Goal: Task Accomplishment & Management: Complete application form

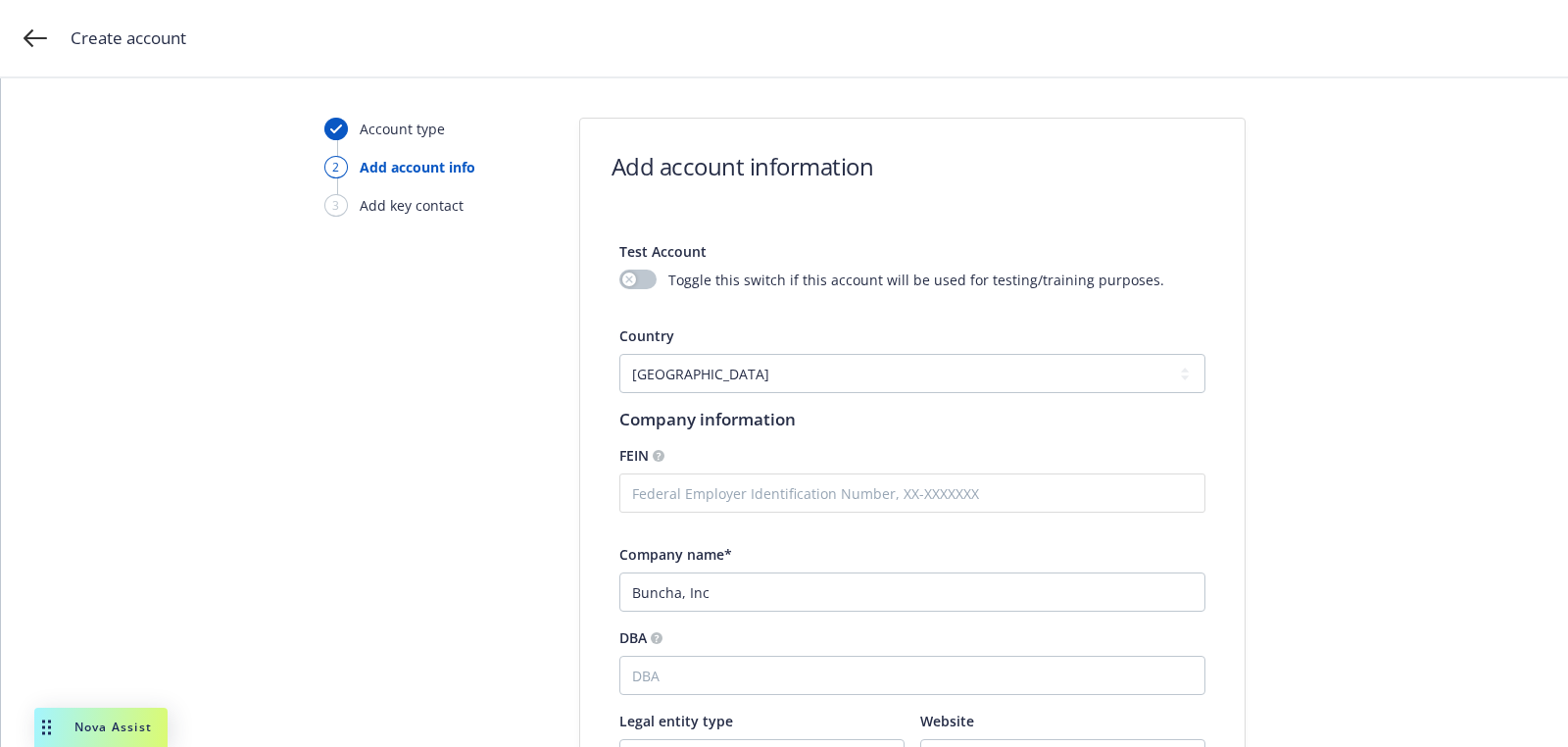
select select "US"
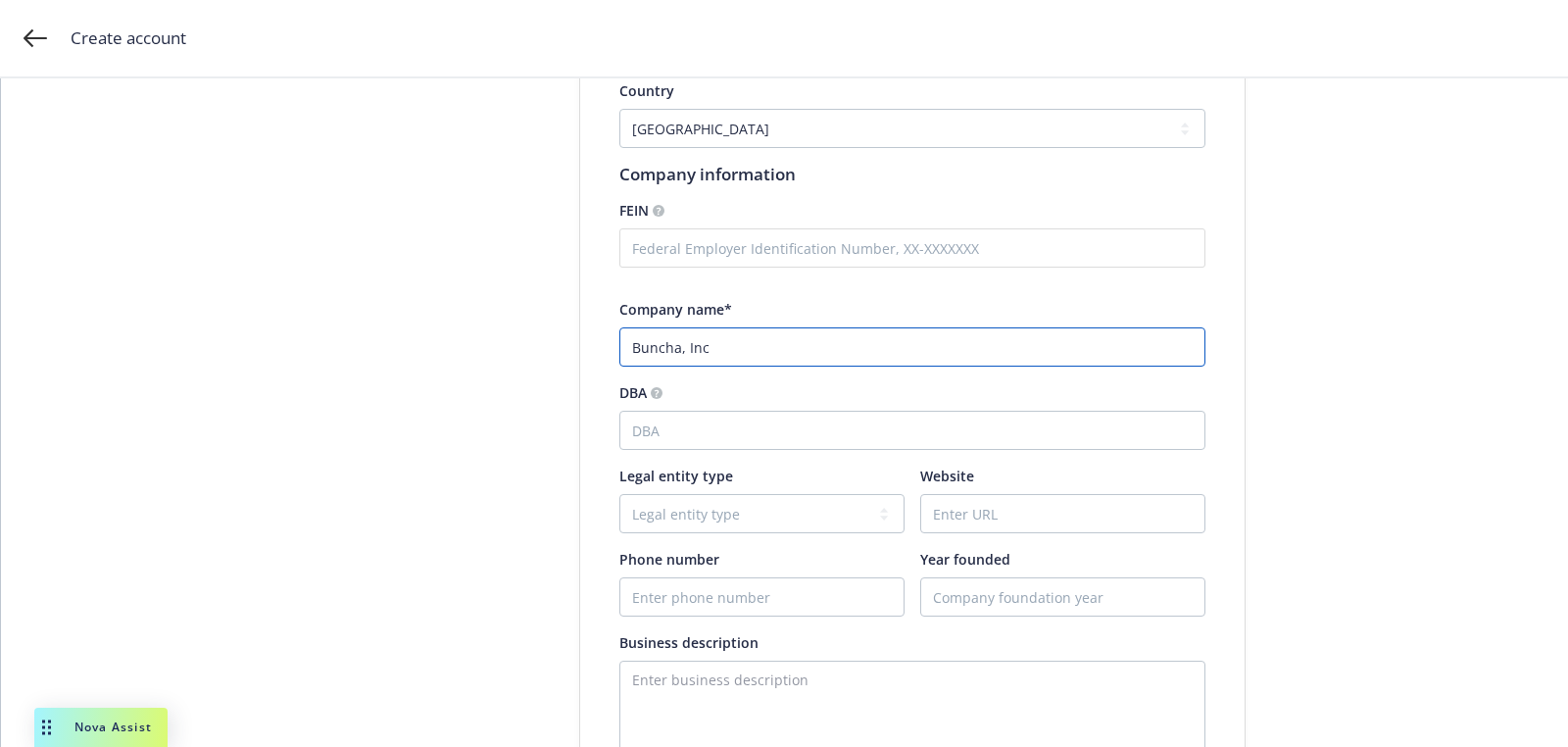
scroll to position [269, 0]
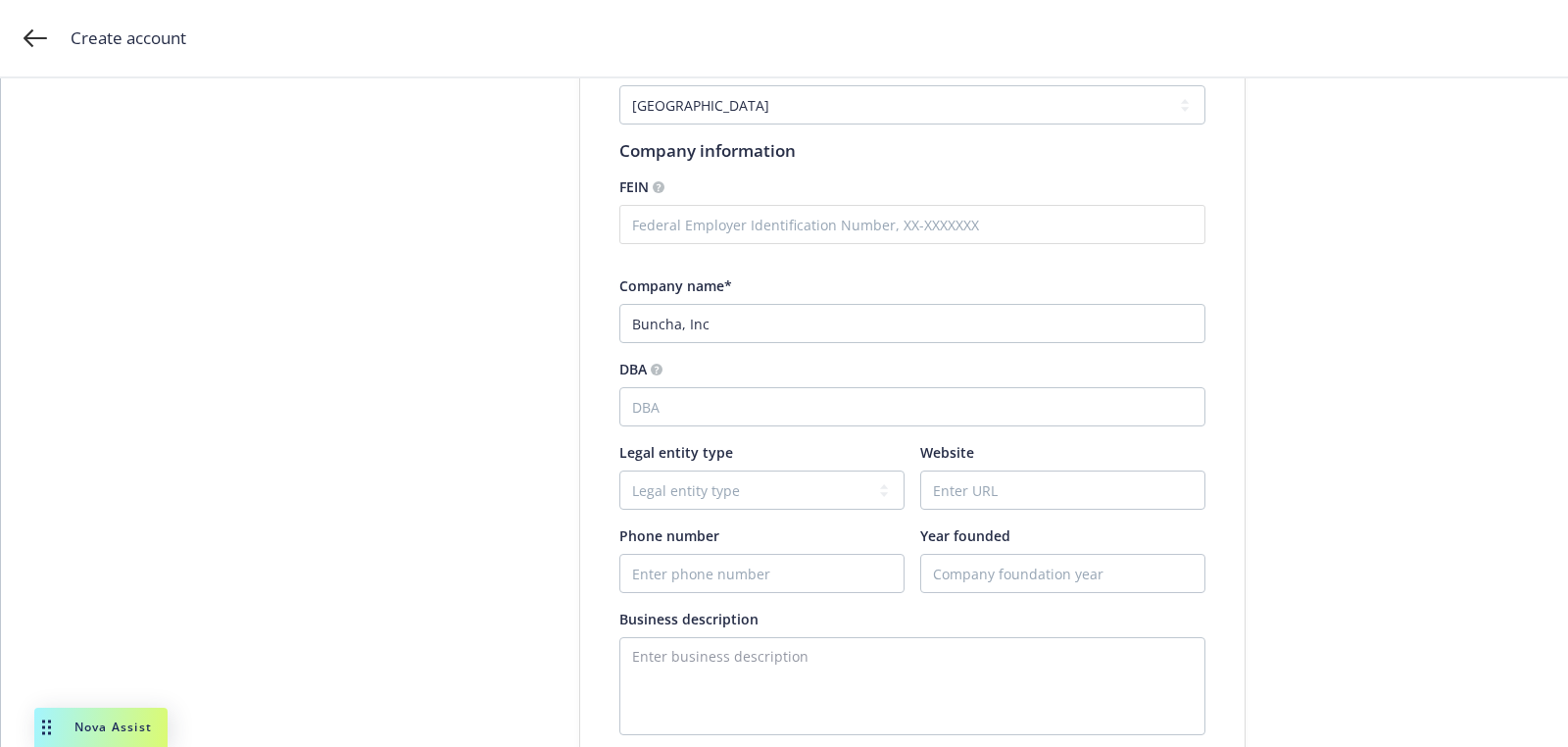
click at [955, 470] on div at bounding box center [1062, 490] width 285 height 39
click at [951, 483] on input "Website" at bounding box center [1062, 490] width 283 height 37
paste input "[DOMAIN_NAME]"
type input "[DOMAIN_NAME]"
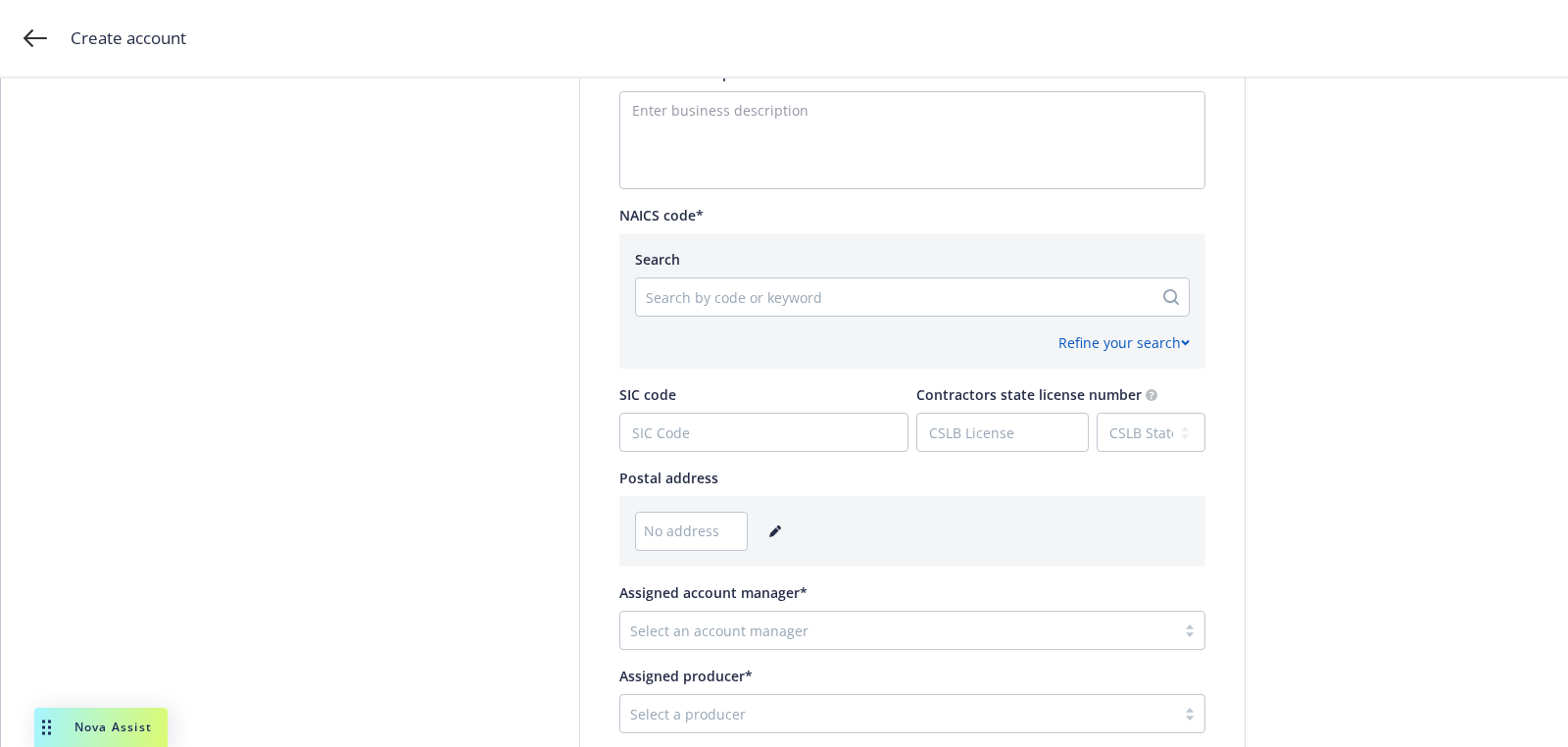
scroll to position [921, 0]
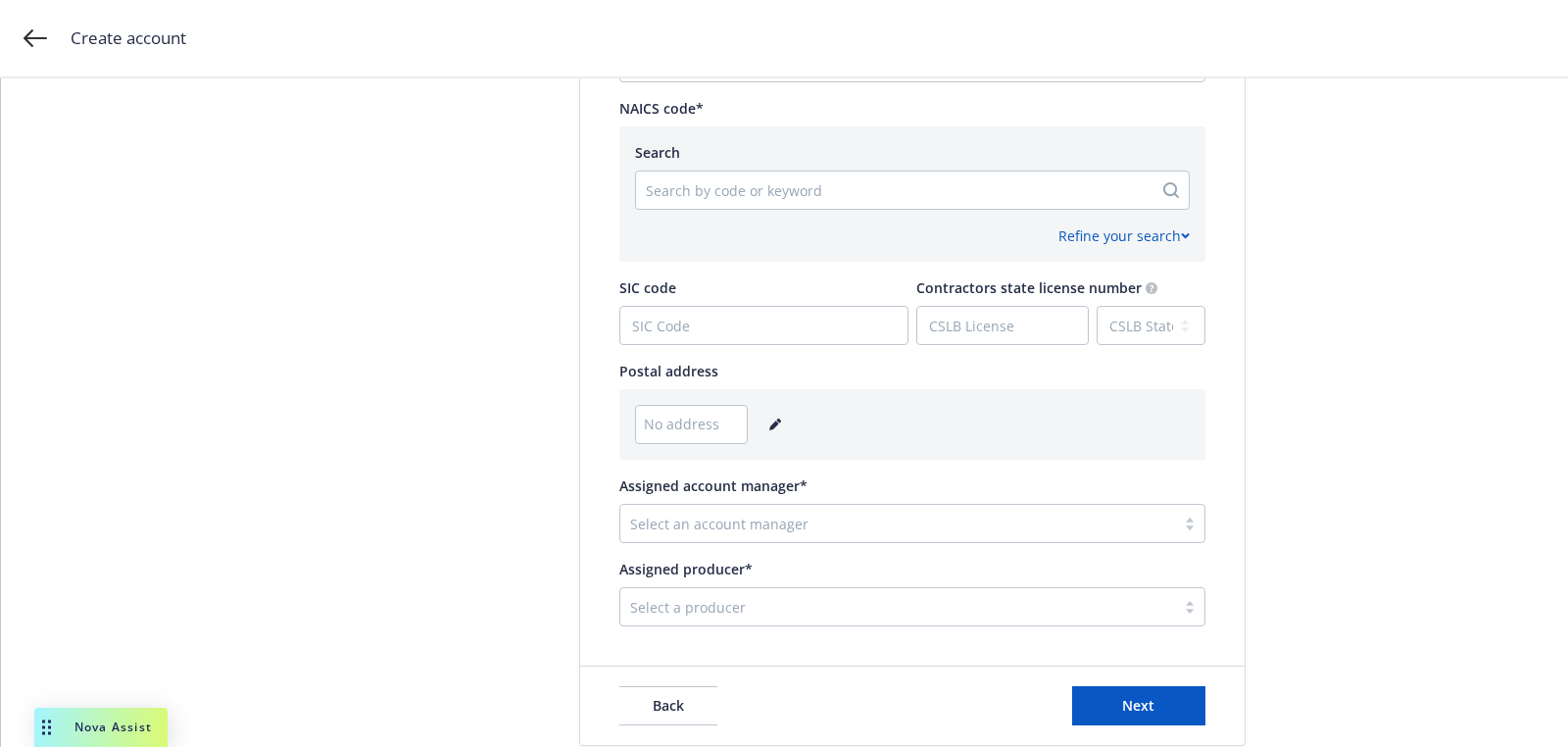
click at [780, 435] on div "No address" at bounding box center [912, 424] width 555 height 39
click at [771, 439] on div "No address" at bounding box center [912, 424] width 555 height 39
click at [772, 431] on link "editPencil" at bounding box center [776, 424] width 24 height 24
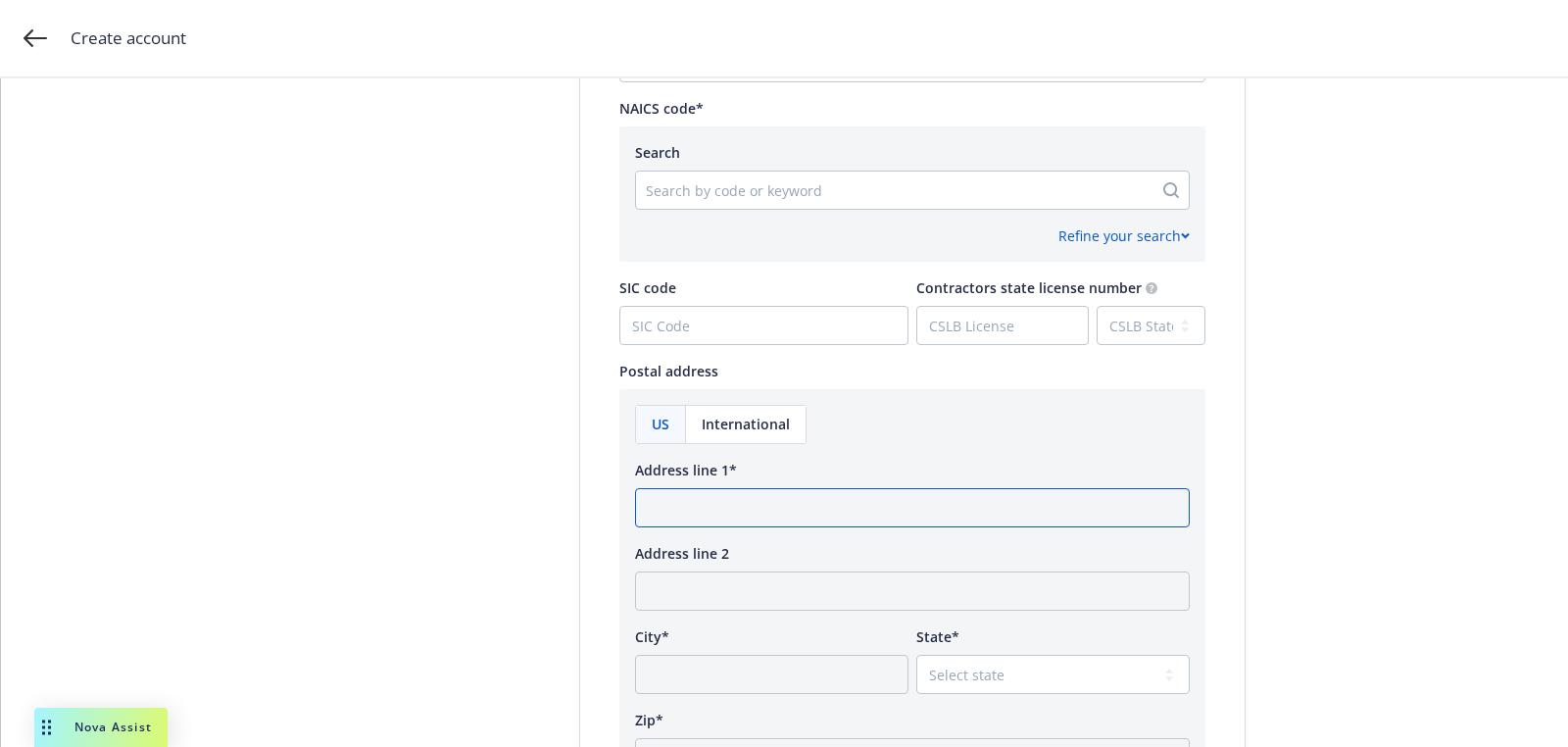
click at [765, 509] on input "Address line 1*" at bounding box center [912, 507] width 555 height 39
paste input "[STREET_ADDRESS][PERSON_NAME]"
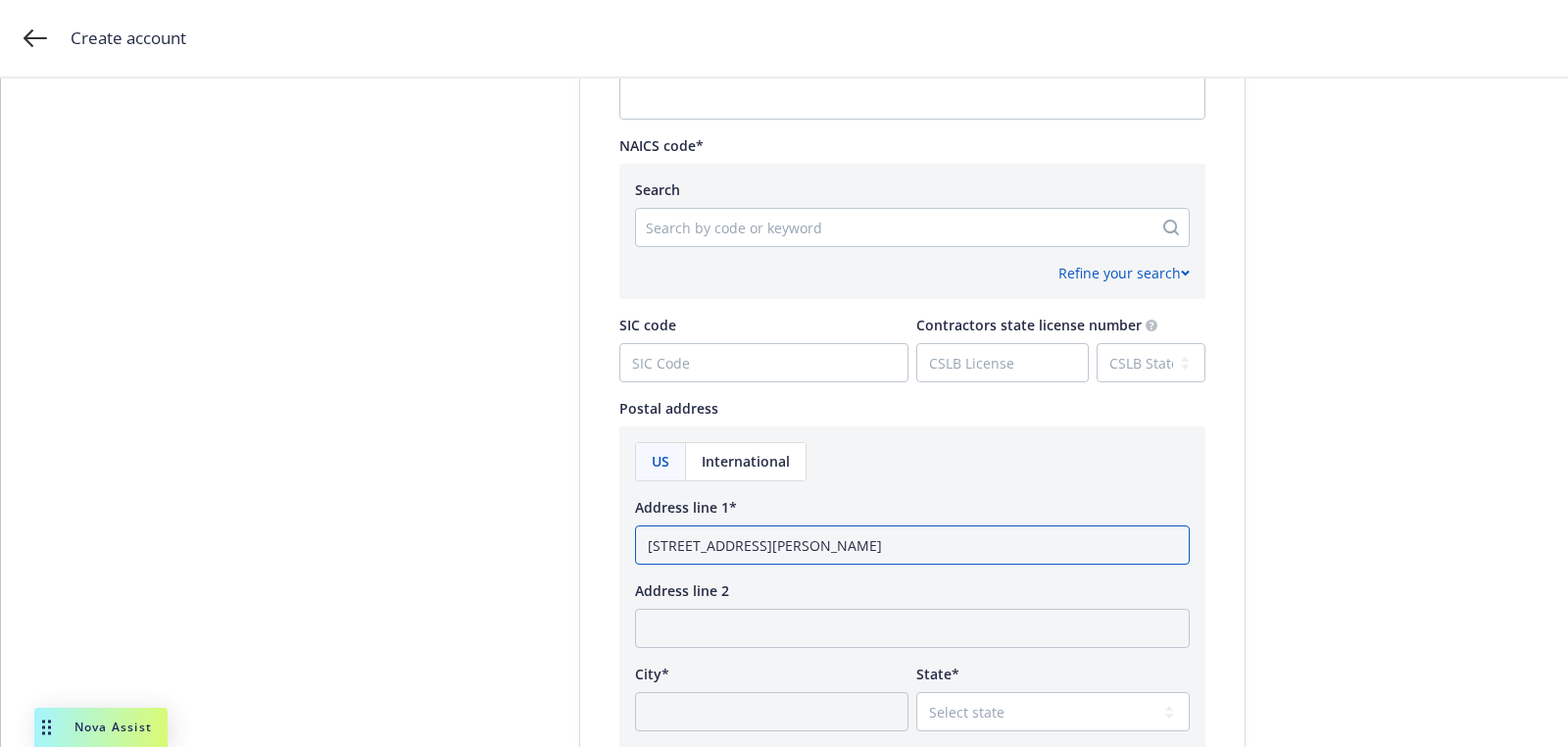
scroll to position [868, 0]
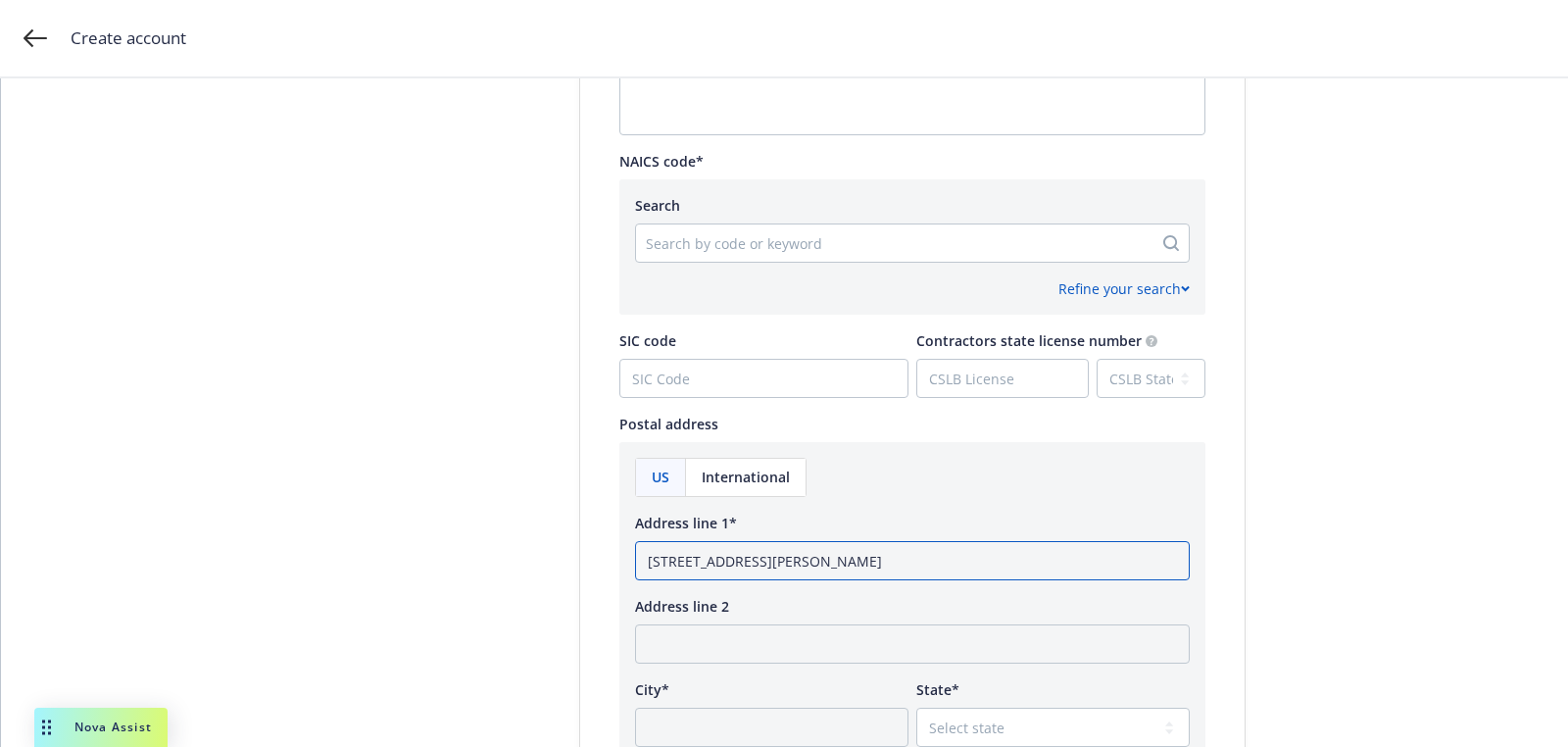
click at [964, 561] on input "[STREET_ADDRESS][PERSON_NAME]" at bounding box center [912, 560] width 555 height 39
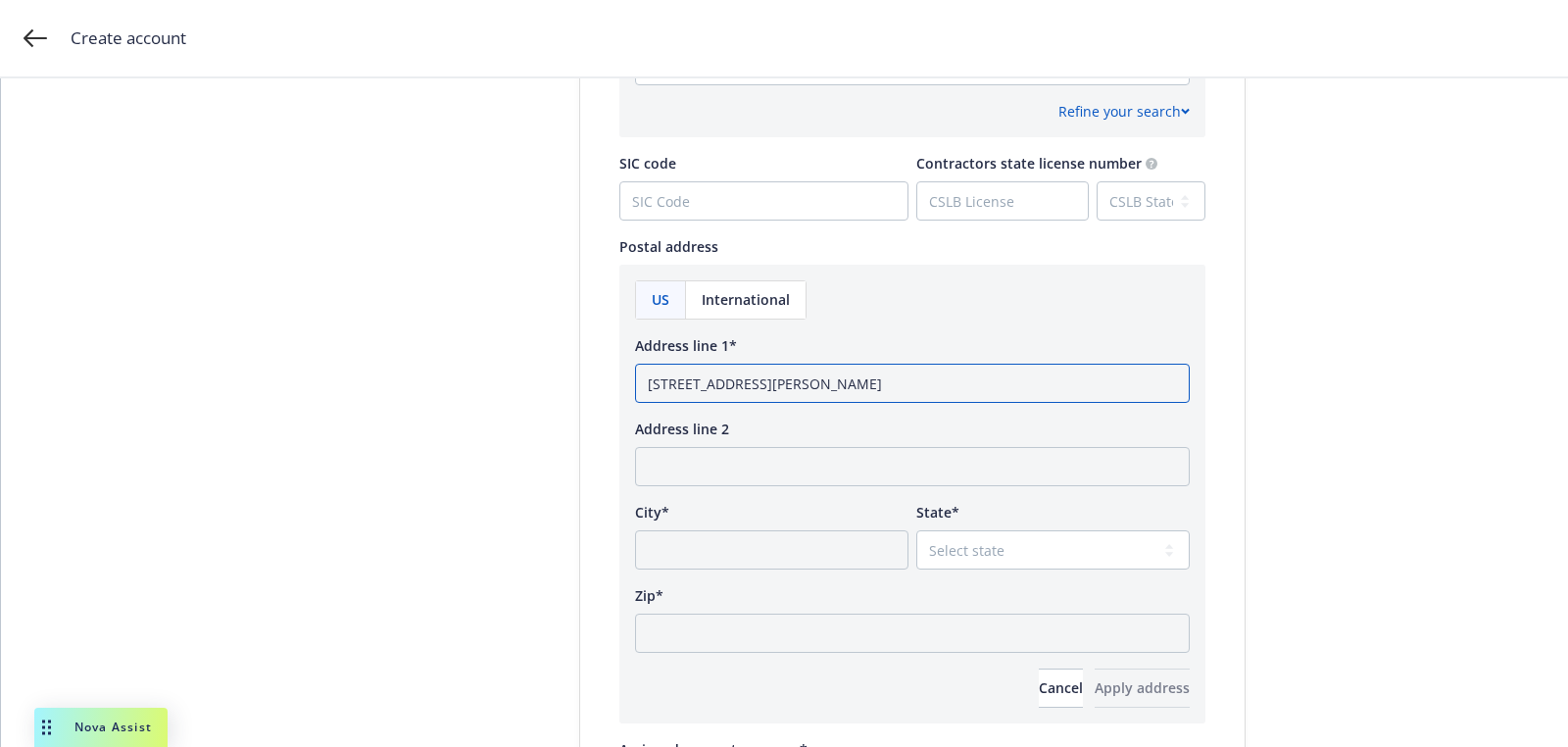
scroll to position [1059, 0]
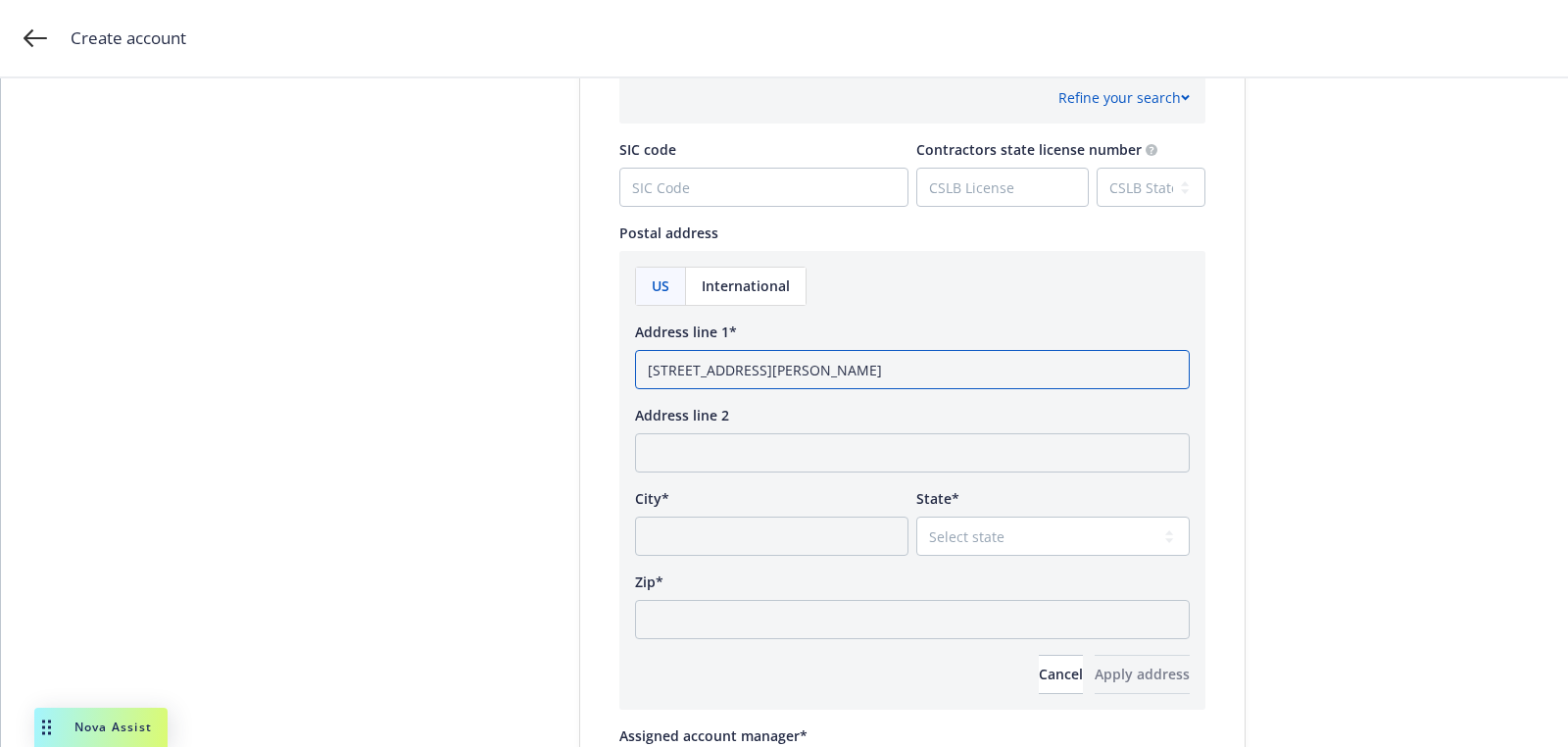
type input "[STREET_ADDRESS][PERSON_NAME]"
click at [756, 643] on div "US International Address line 1* [STREET_ADDRESS][PERSON_NAME] Address line 2 C…" at bounding box center [912, 480] width 555 height 427
click at [756, 642] on div "US International Address line 1* [STREET_ADDRESS][PERSON_NAME] Address line 2 C…" at bounding box center [912, 480] width 555 height 427
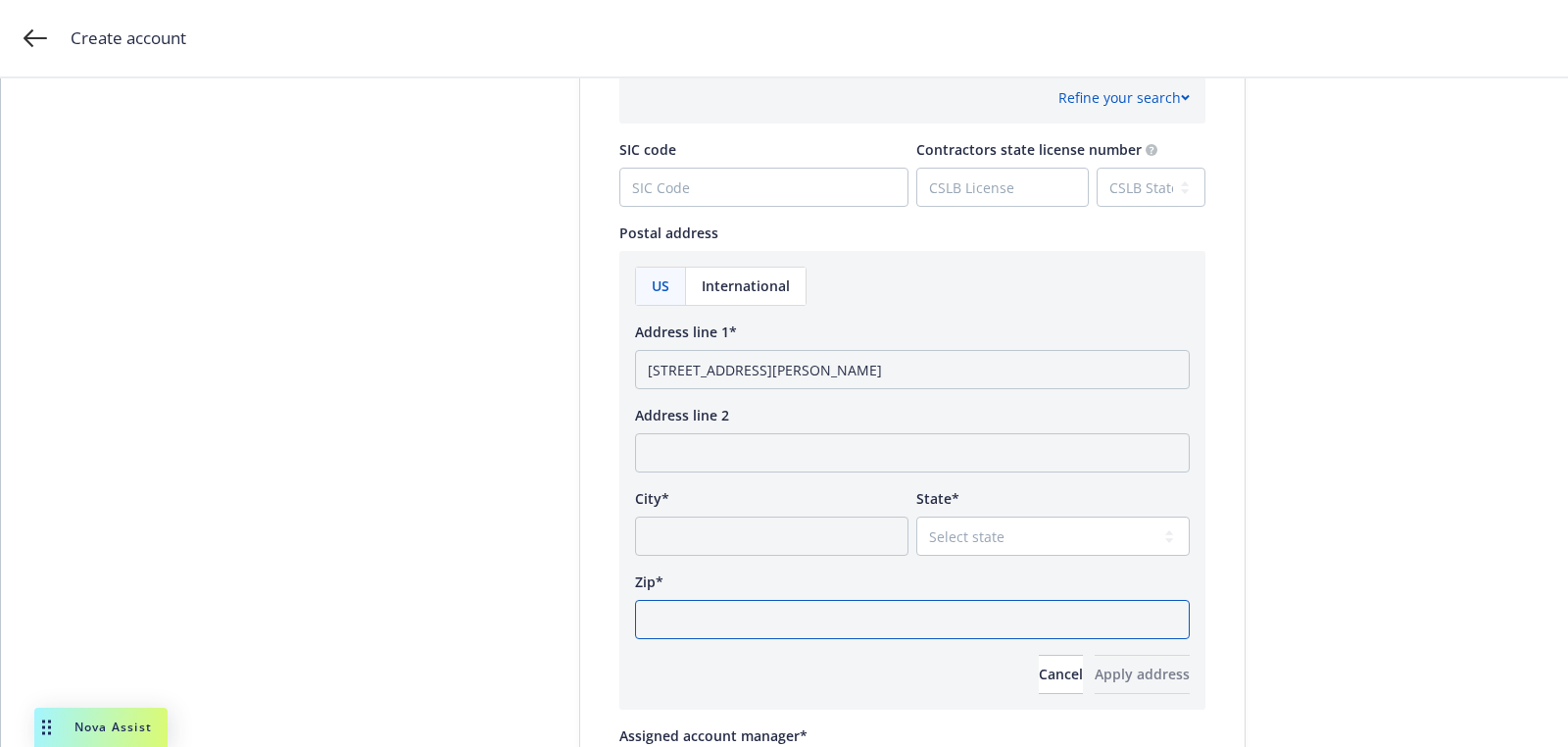
click at [756, 629] on input "Zip*" at bounding box center [912, 619] width 555 height 39
paste input "55403"
type input "55403"
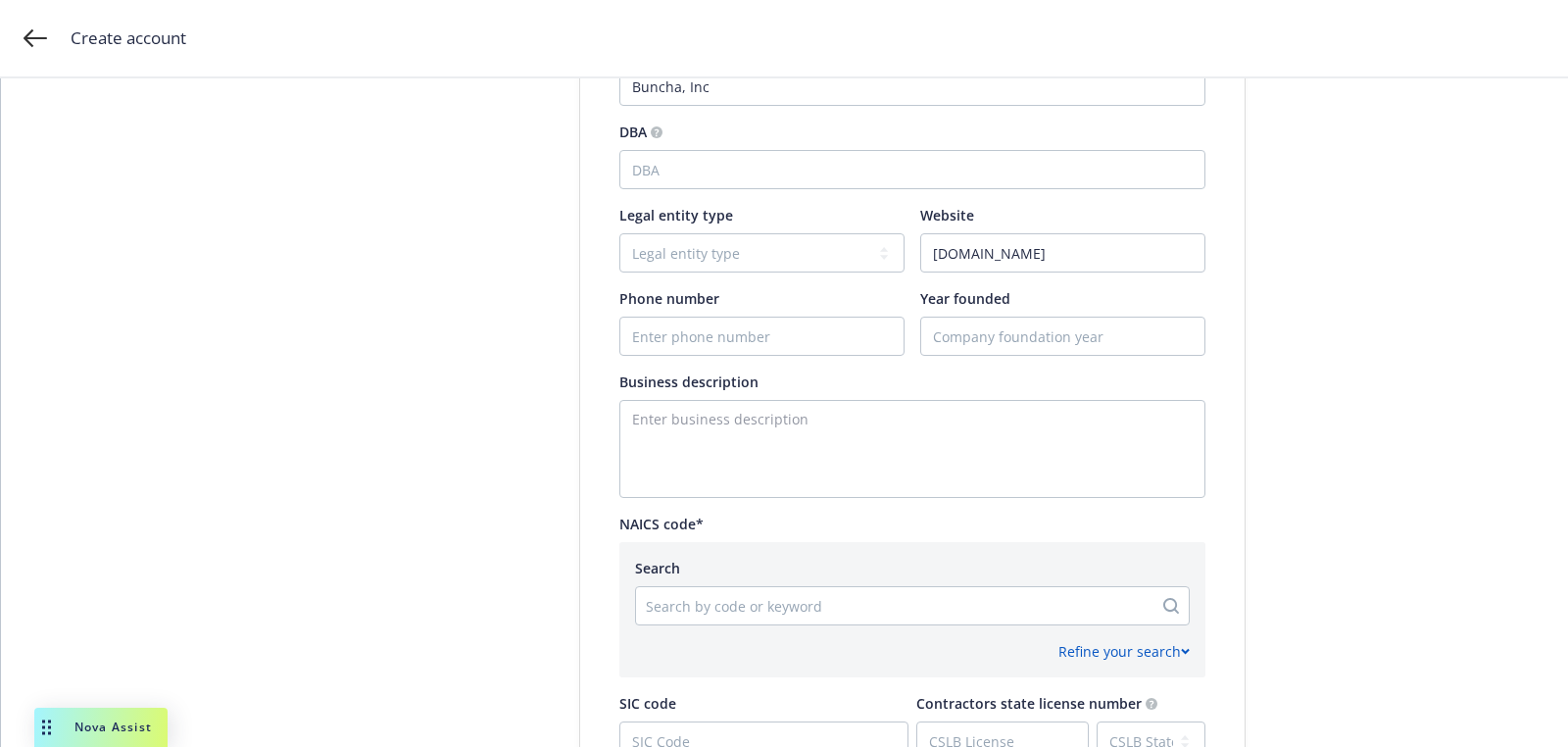
scroll to position [493, 0]
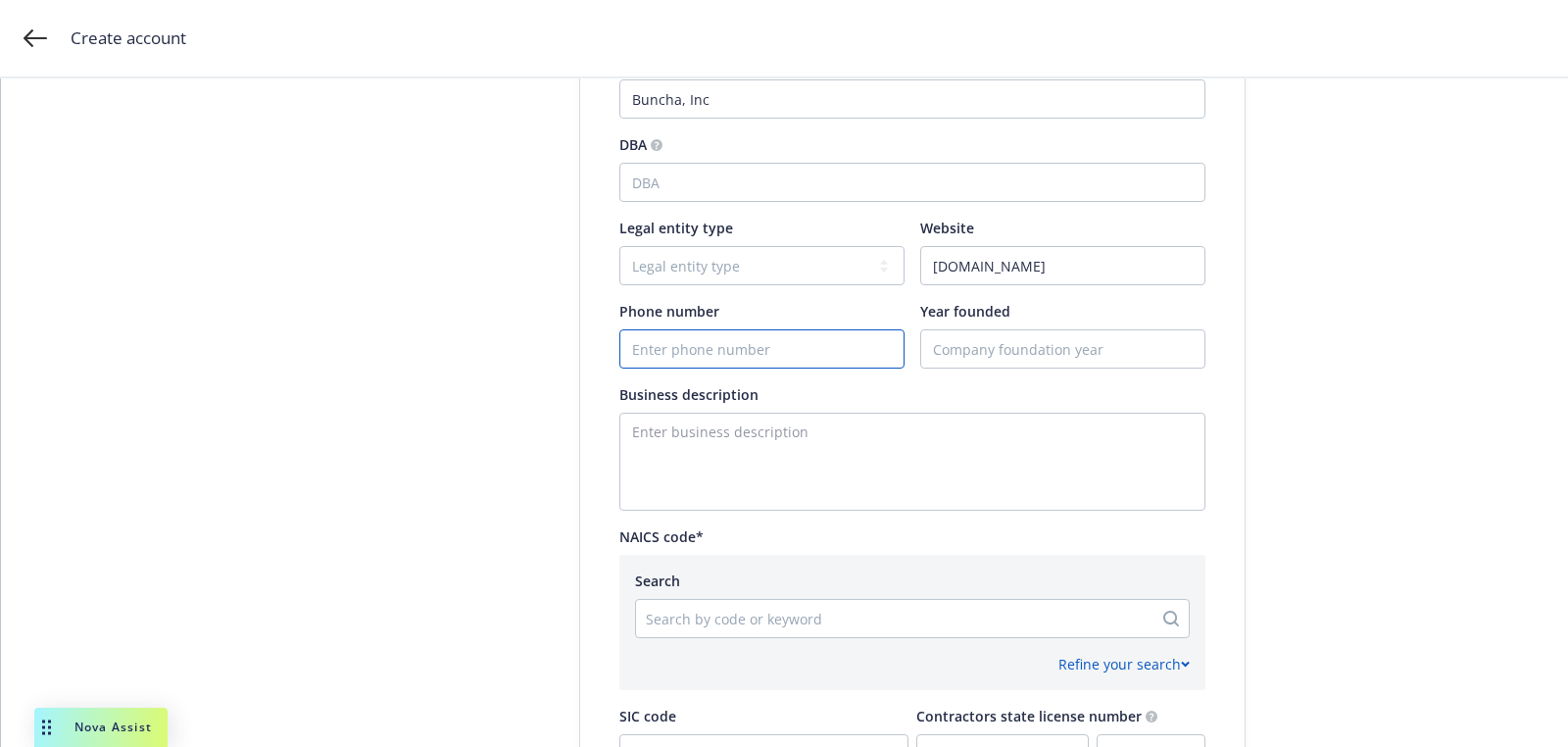
click at [768, 355] on input "Phone number" at bounding box center [762, 348] width 283 height 37
paste input "492210"
type input "492210"
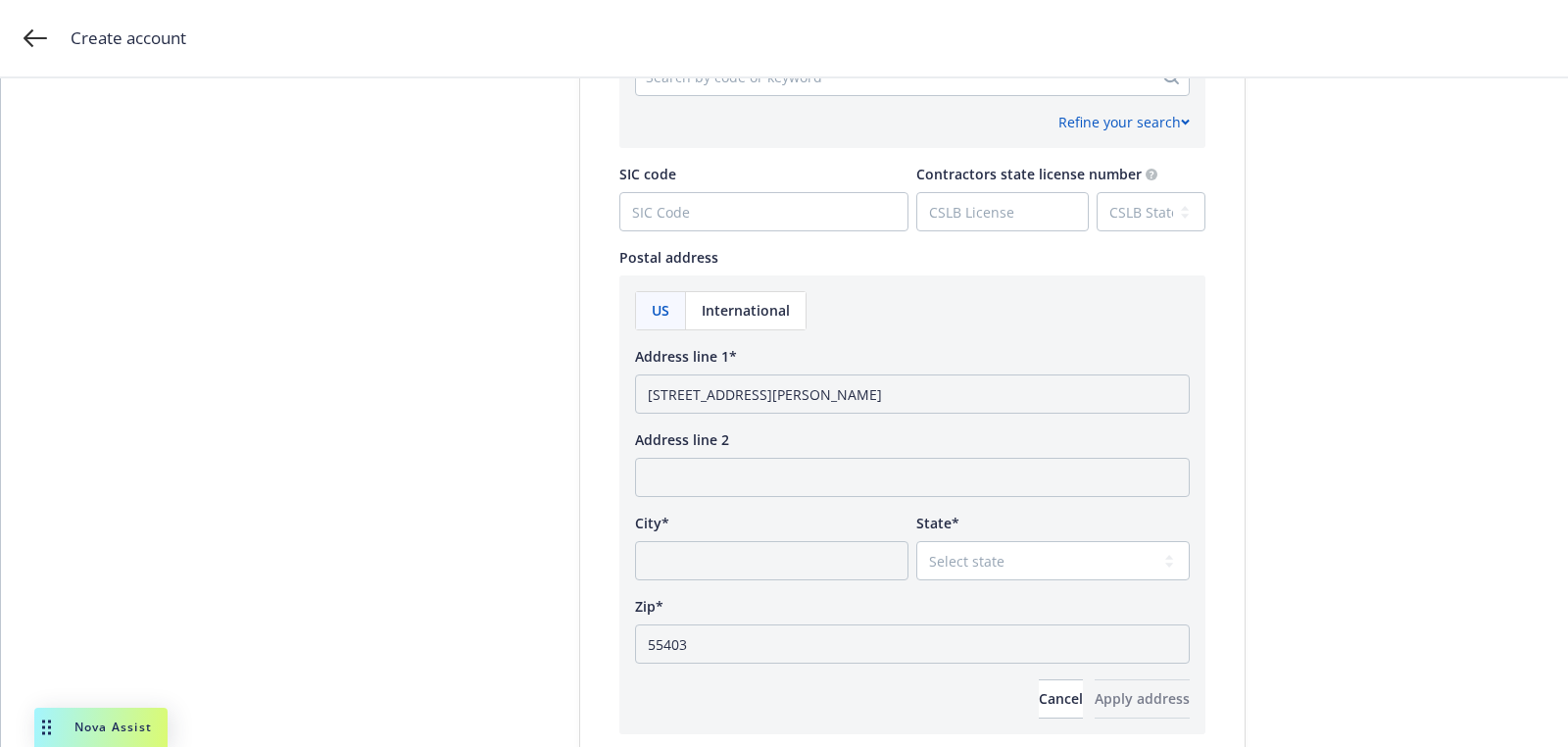
scroll to position [931, 0]
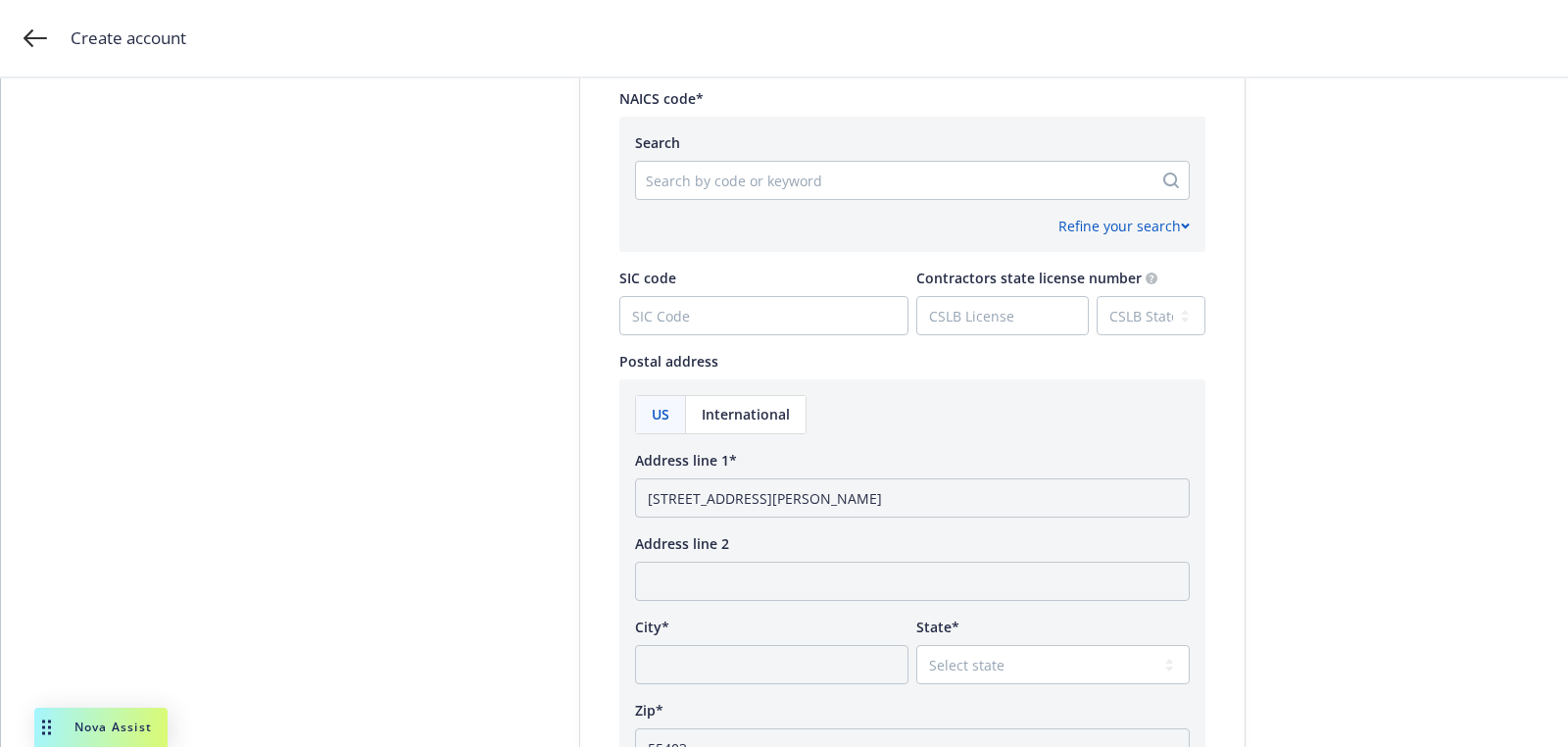
click at [728, 192] on div "Search by code or keyword" at bounding box center [894, 181] width 516 height 31
paste input "492210"
type input "492210"
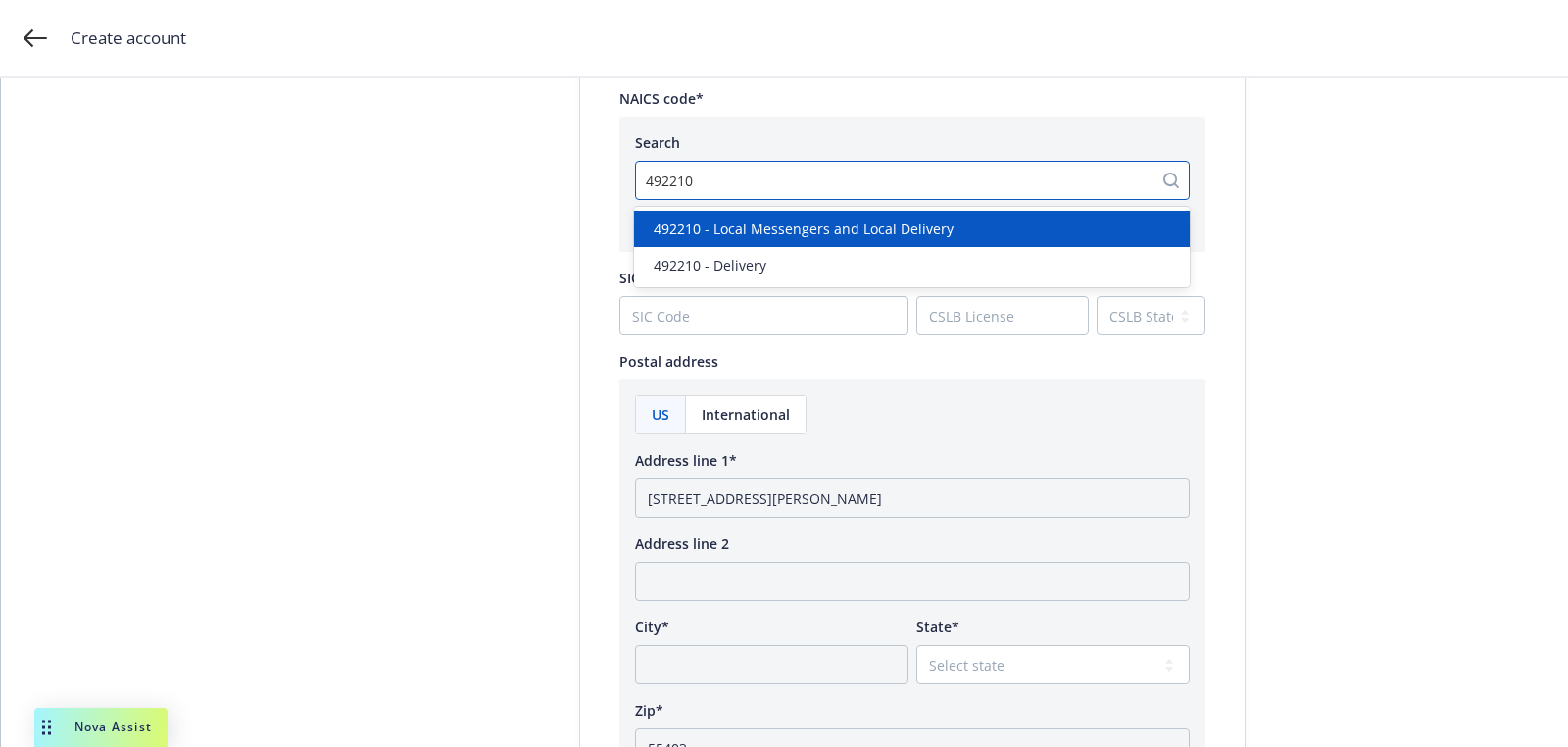
click at [772, 227] on span "492210 - Local Messengers and Local Delivery" at bounding box center [803, 229] width 299 height 21
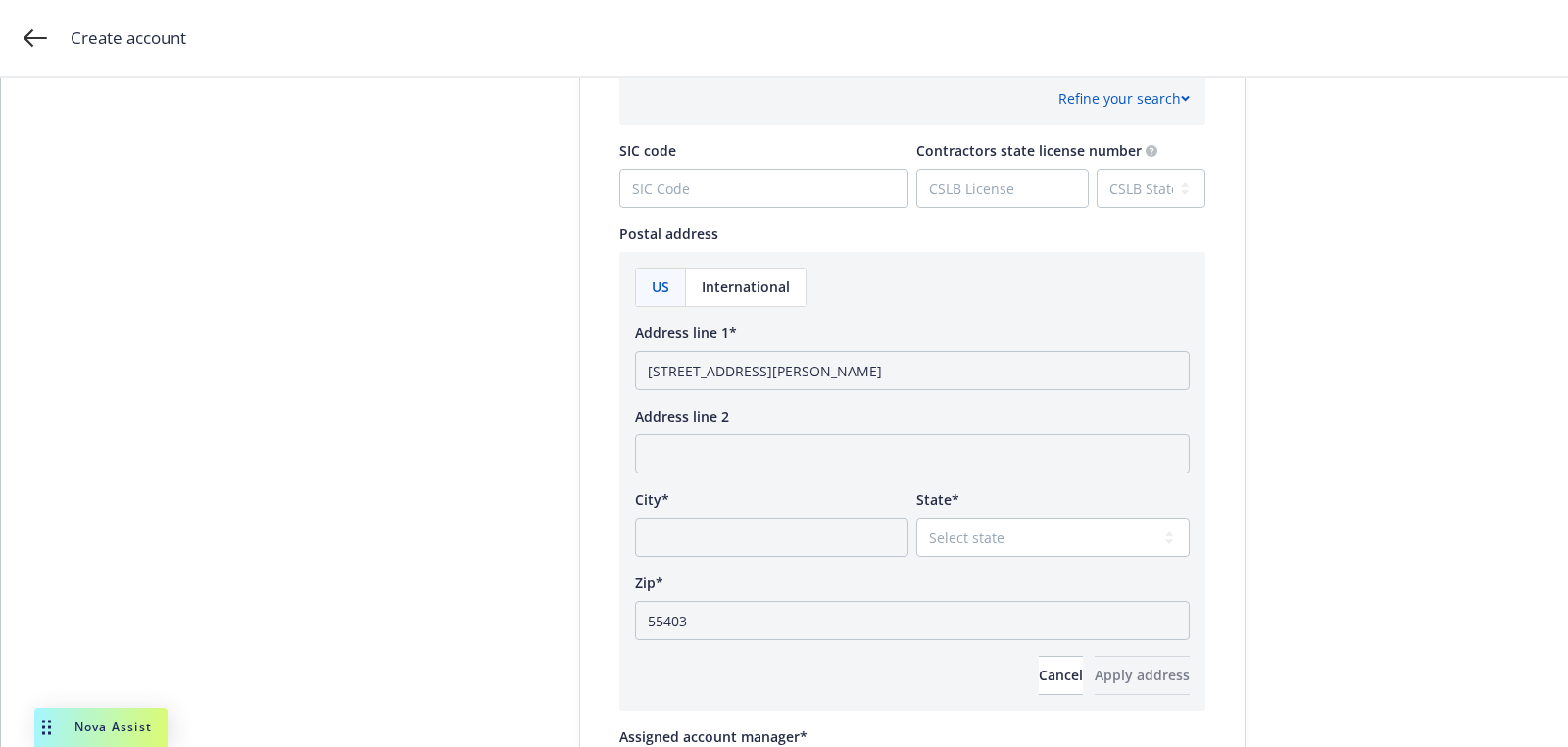
scroll to position [1080, 0]
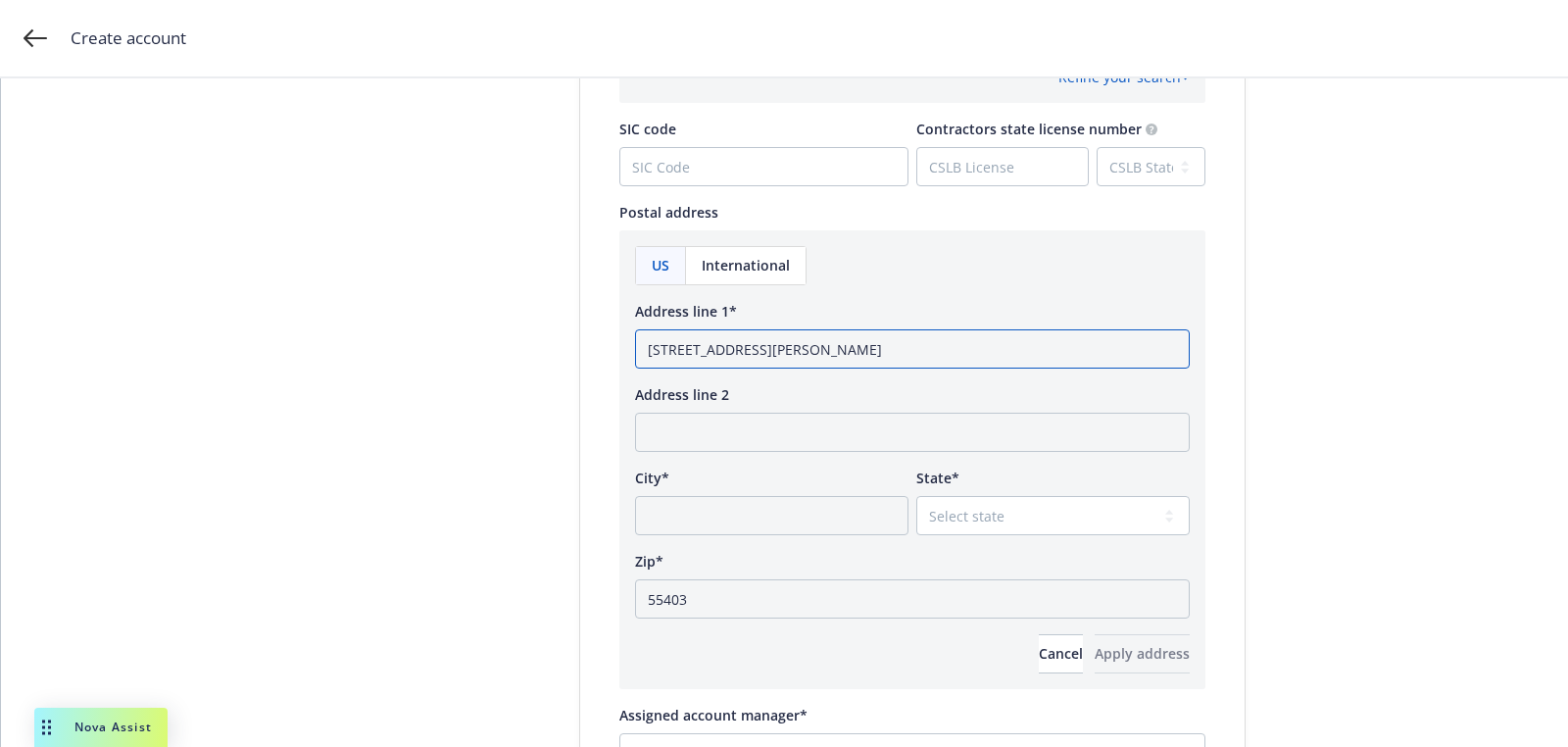
click at [935, 356] on input "[STREET_ADDRESS][PERSON_NAME]" at bounding box center [912, 348] width 555 height 39
click at [940, 347] on input "[STREET_ADDRESS][PERSON_NAME]" at bounding box center [912, 348] width 555 height 39
click at [929, 339] on input "[STREET_ADDRESS][PERSON_NAME]" at bounding box center [912, 348] width 555 height 39
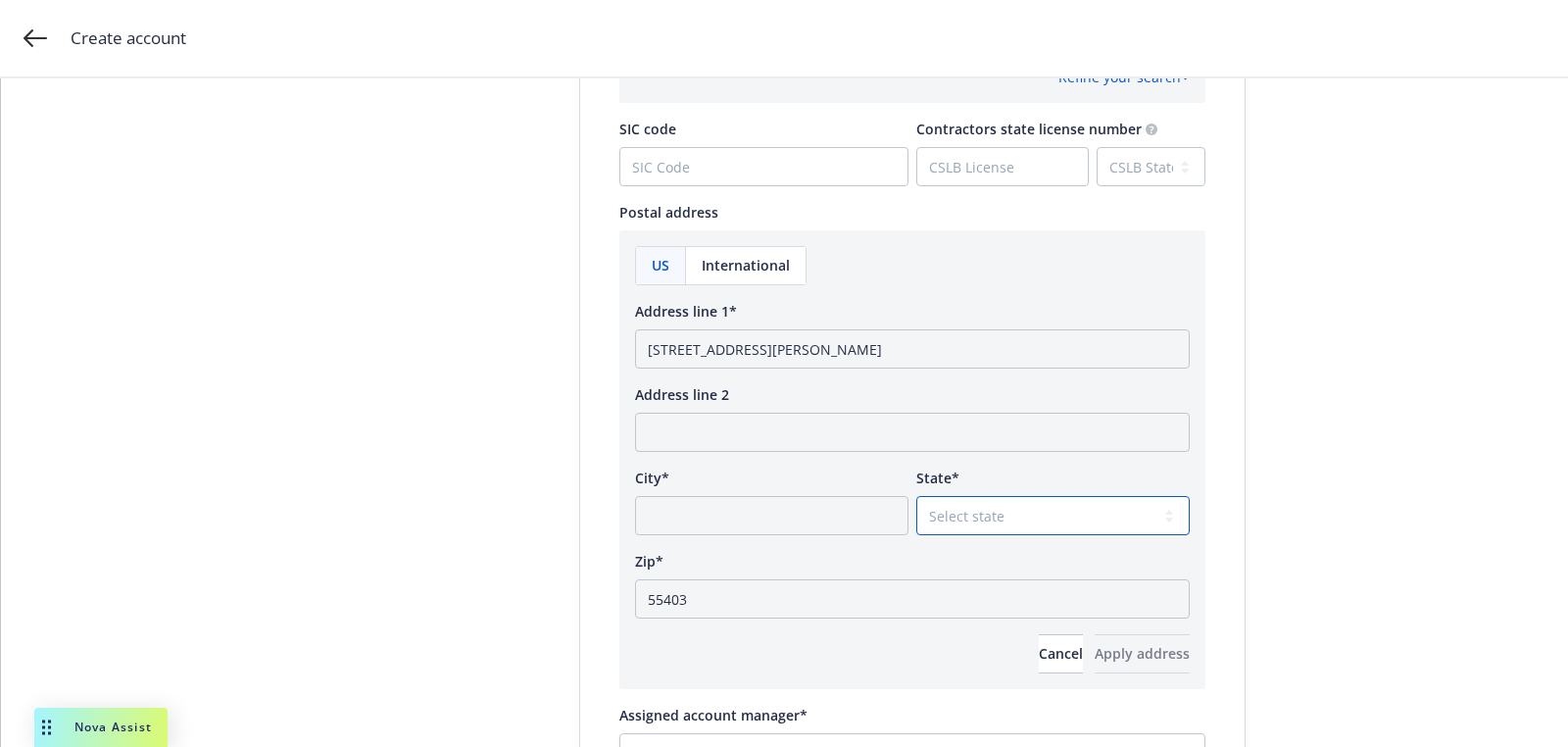
click at [951, 517] on select "Select state [US_STATE] [US_STATE] [US_STATE] [US_STATE] [US_STATE] [PERSON_NAM…" at bounding box center [1053, 515] width 274 height 39
select select "MN"
click at [916, 496] on select "Select state [US_STATE] [US_STATE] [US_STATE] [US_STATE] [US_STATE] [PERSON_NAM…" at bounding box center [1053, 515] width 274 height 39
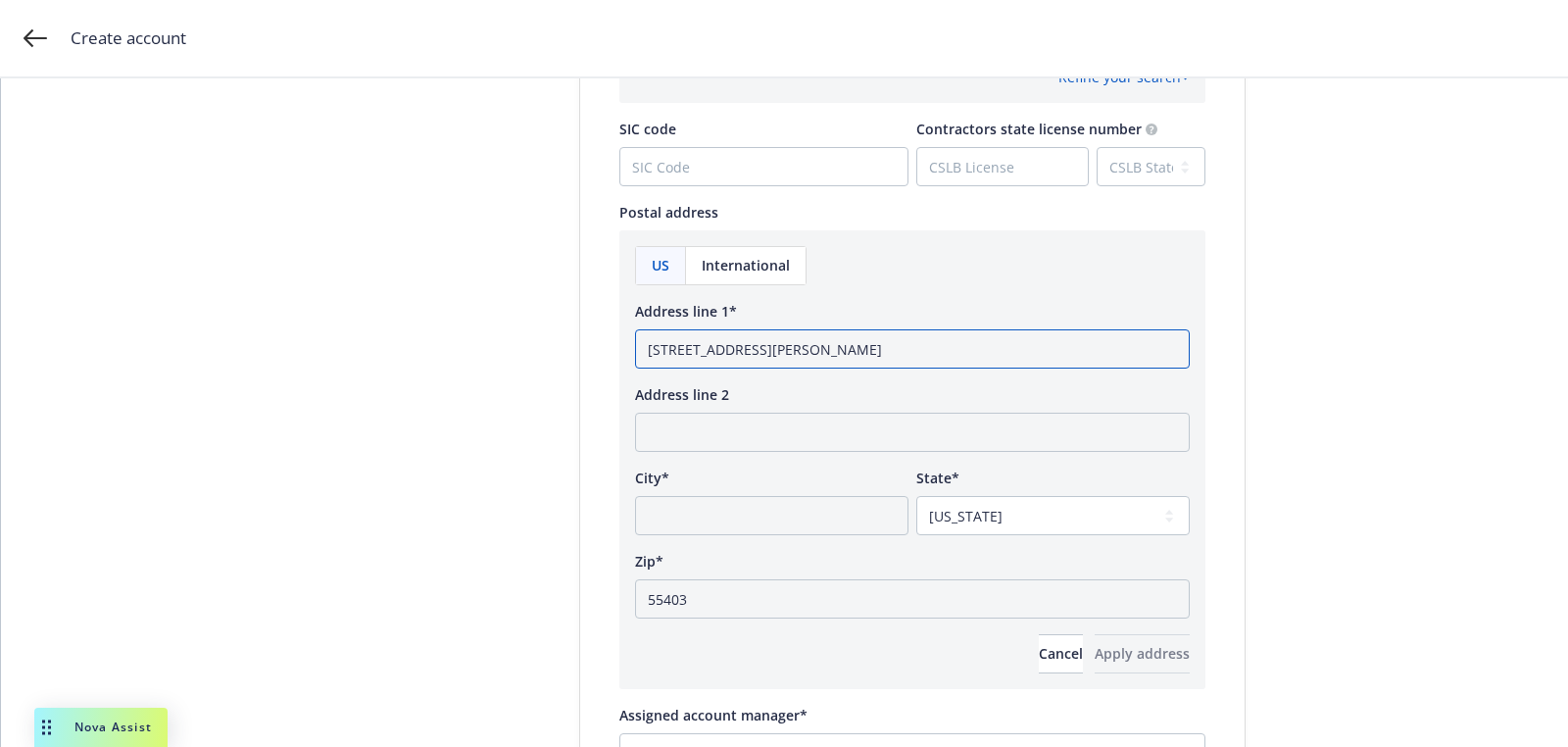
click at [870, 353] on input "[STREET_ADDRESS][PERSON_NAME]" at bounding box center [912, 348] width 555 height 39
type input "[STREET_ADDRESS][PERSON_NAME]"
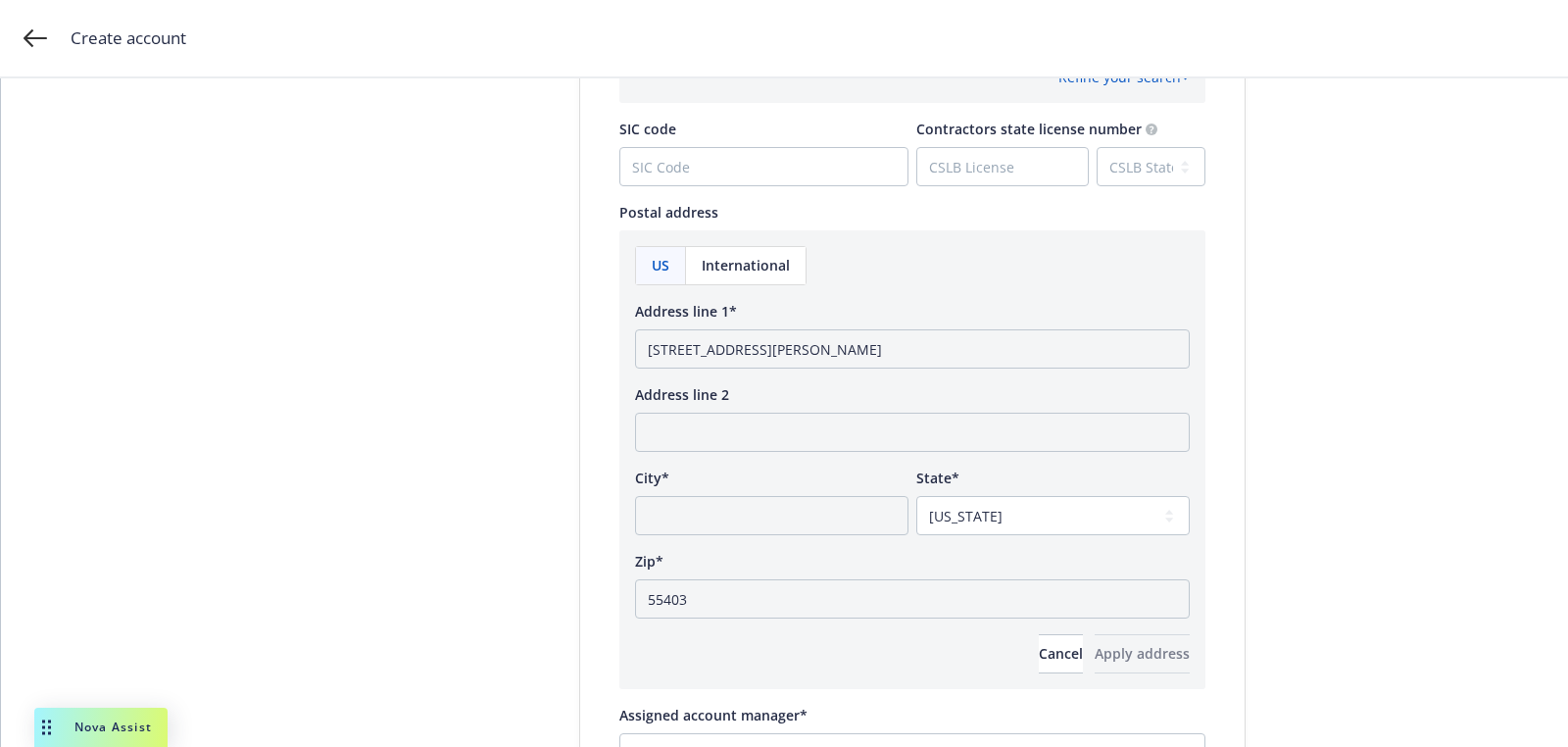
click at [795, 493] on div "City*" at bounding box center [772, 501] width 274 height 68
click at [801, 528] on input "City*" at bounding box center [772, 515] width 274 height 39
paste input "[GEOGRAPHIC_DATA]"
type input "[GEOGRAPHIC_DATA]"
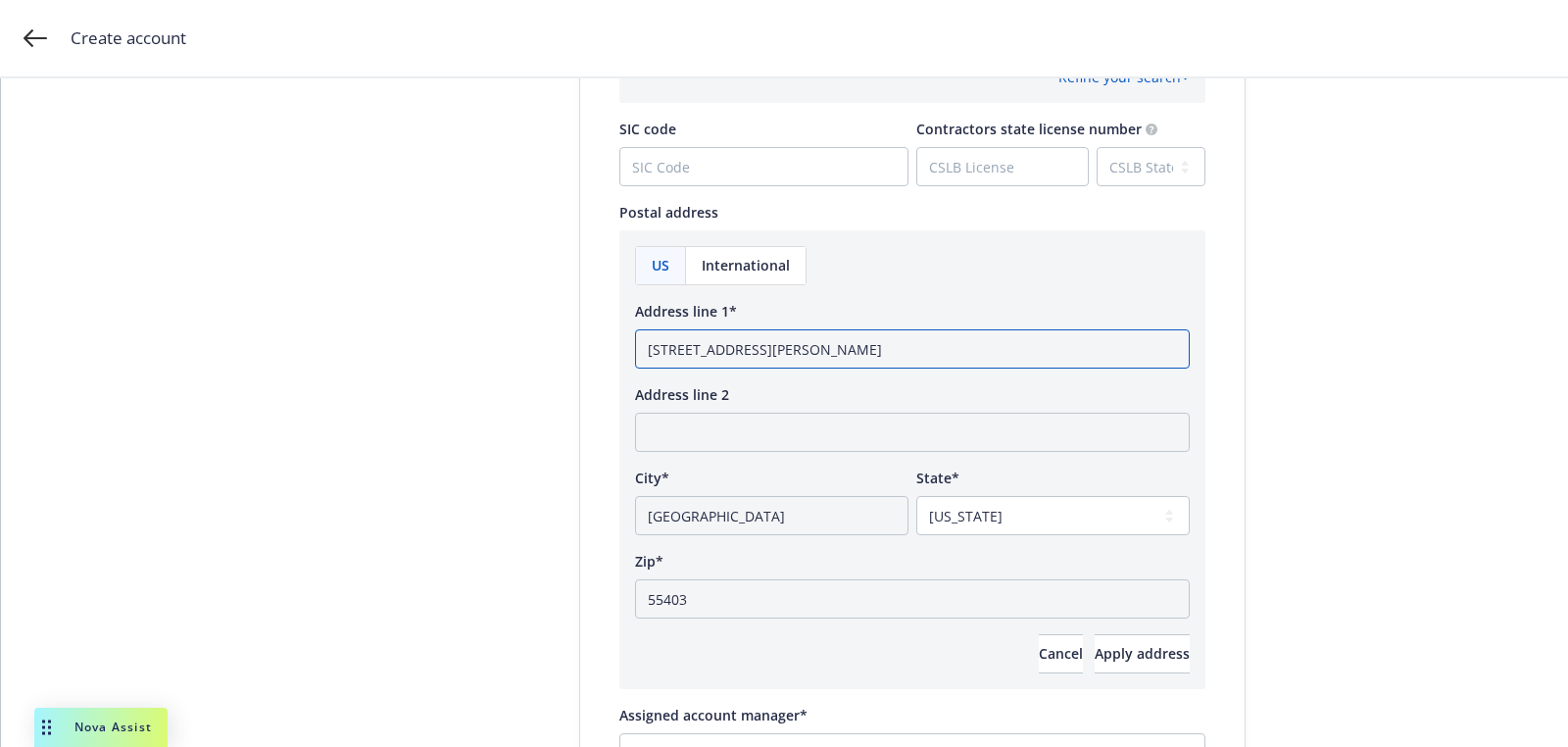
drag, startPoint x: 833, startPoint y: 349, endPoint x: 1130, endPoint y: 349, distance: 297.0
click at [1112, 349] on input "[STREET_ADDRESS][PERSON_NAME]" at bounding box center [912, 348] width 555 height 39
type input "[STREET_ADDRESS][PERSON_NAME]"
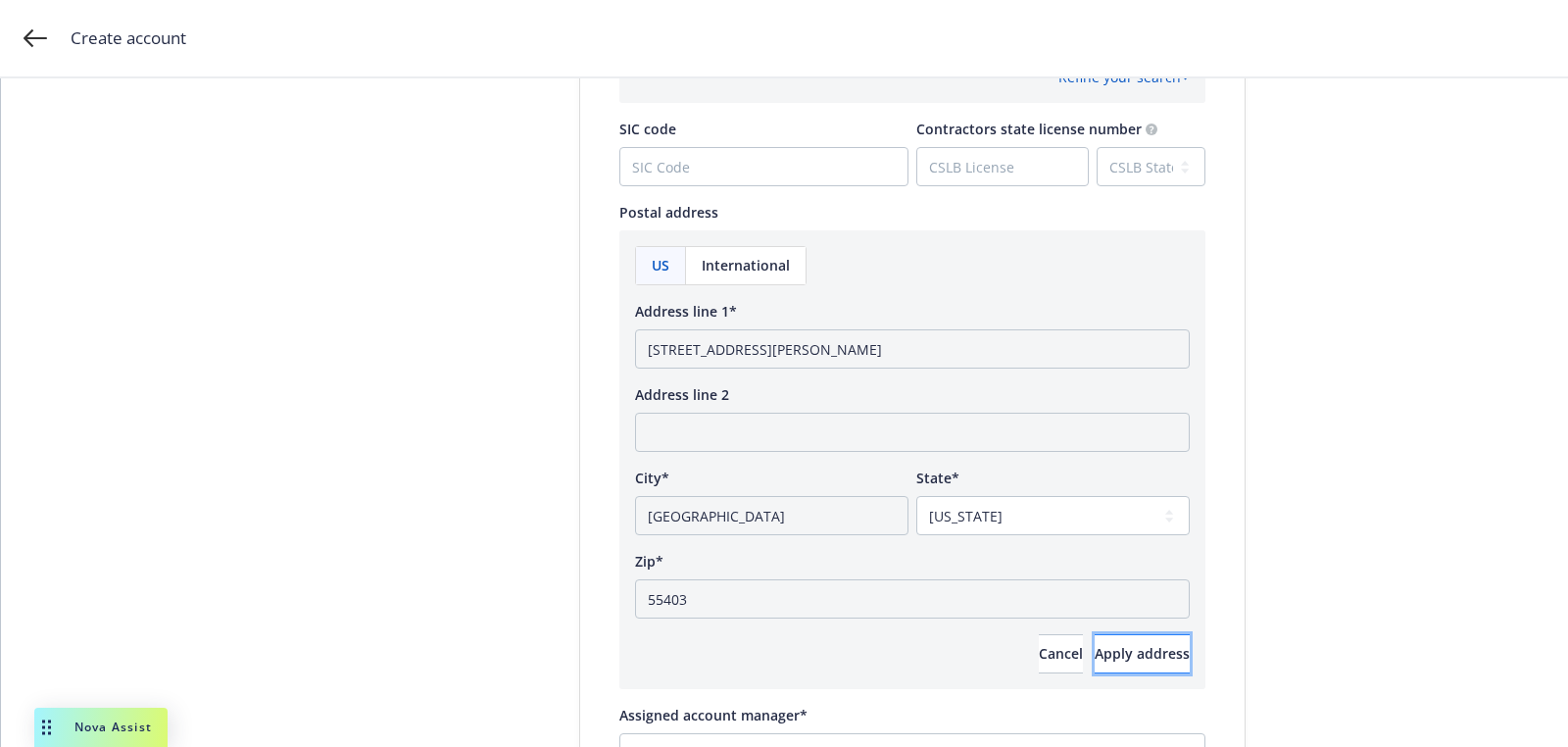
click at [1170, 647] on button "Apply address" at bounding box center [1142, 654] width 95 height 39
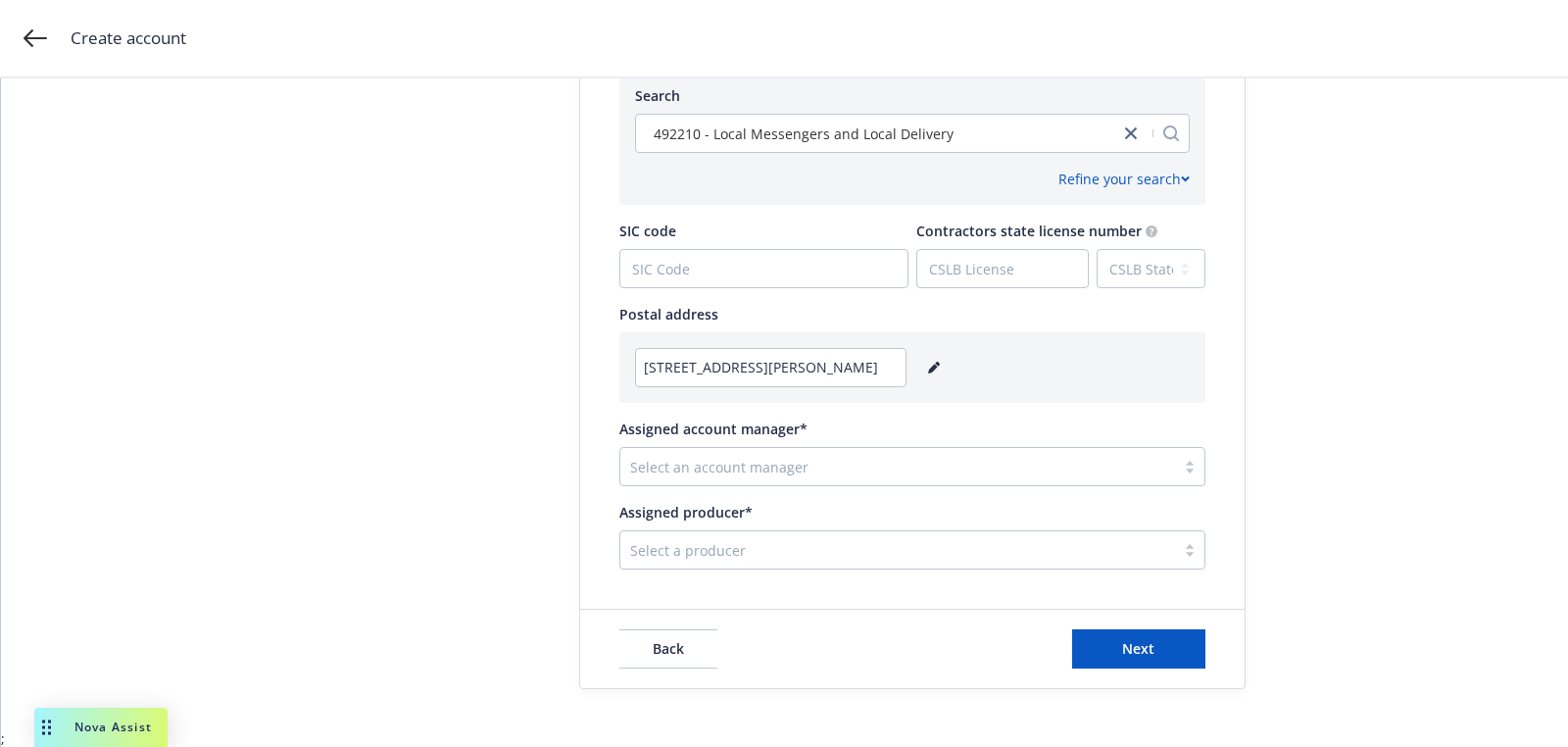
click at [784, 454] on div at bounding box center [897, 466] width 535 height 24
type input "dev"
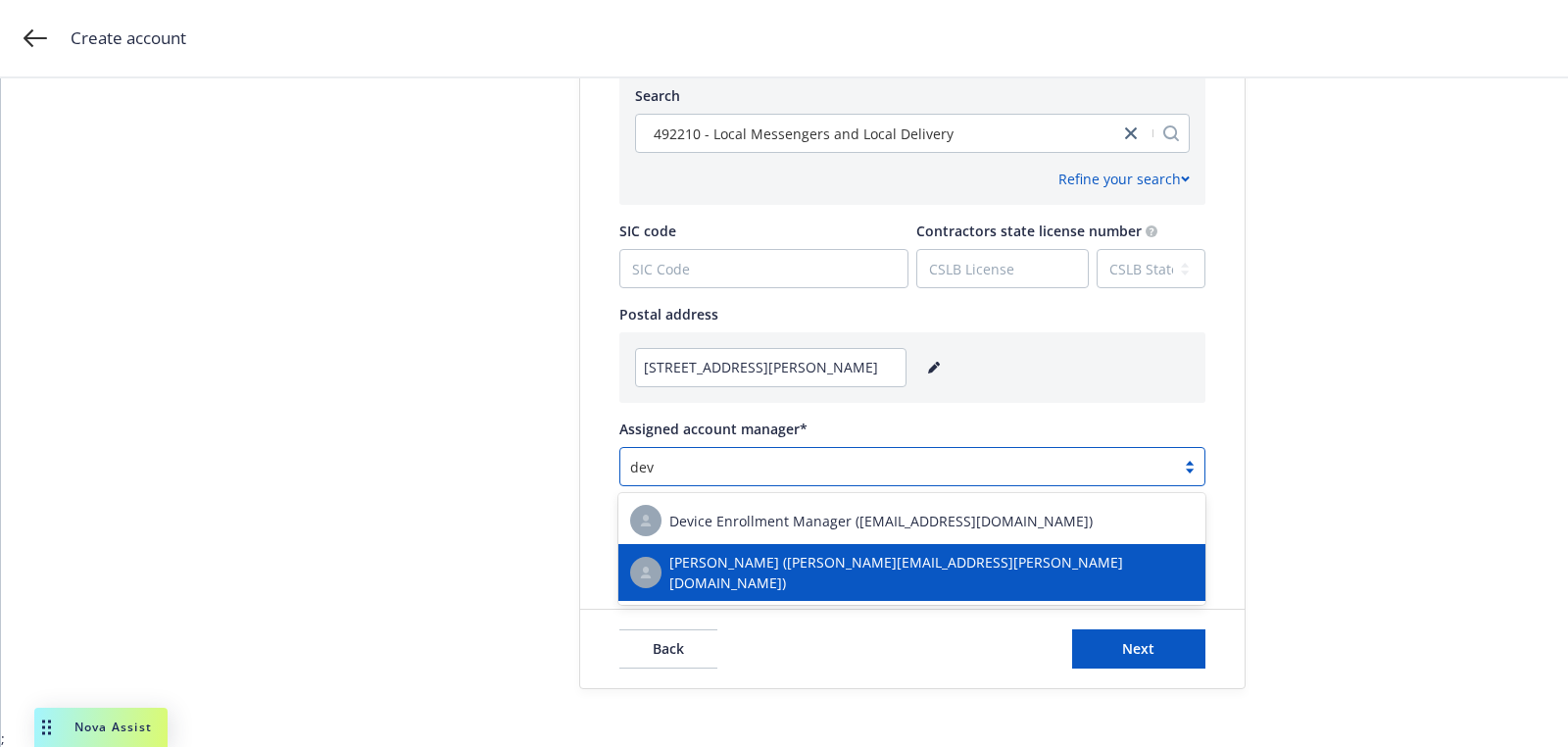
click at [759, 579] on div "[PERSON_NAME] ([PERSON_NAME][EMAIL_ADDRESS][PERSON_NAME][DOMAIN_NAME])" at bounding box center [912, 572] width 564 height 41
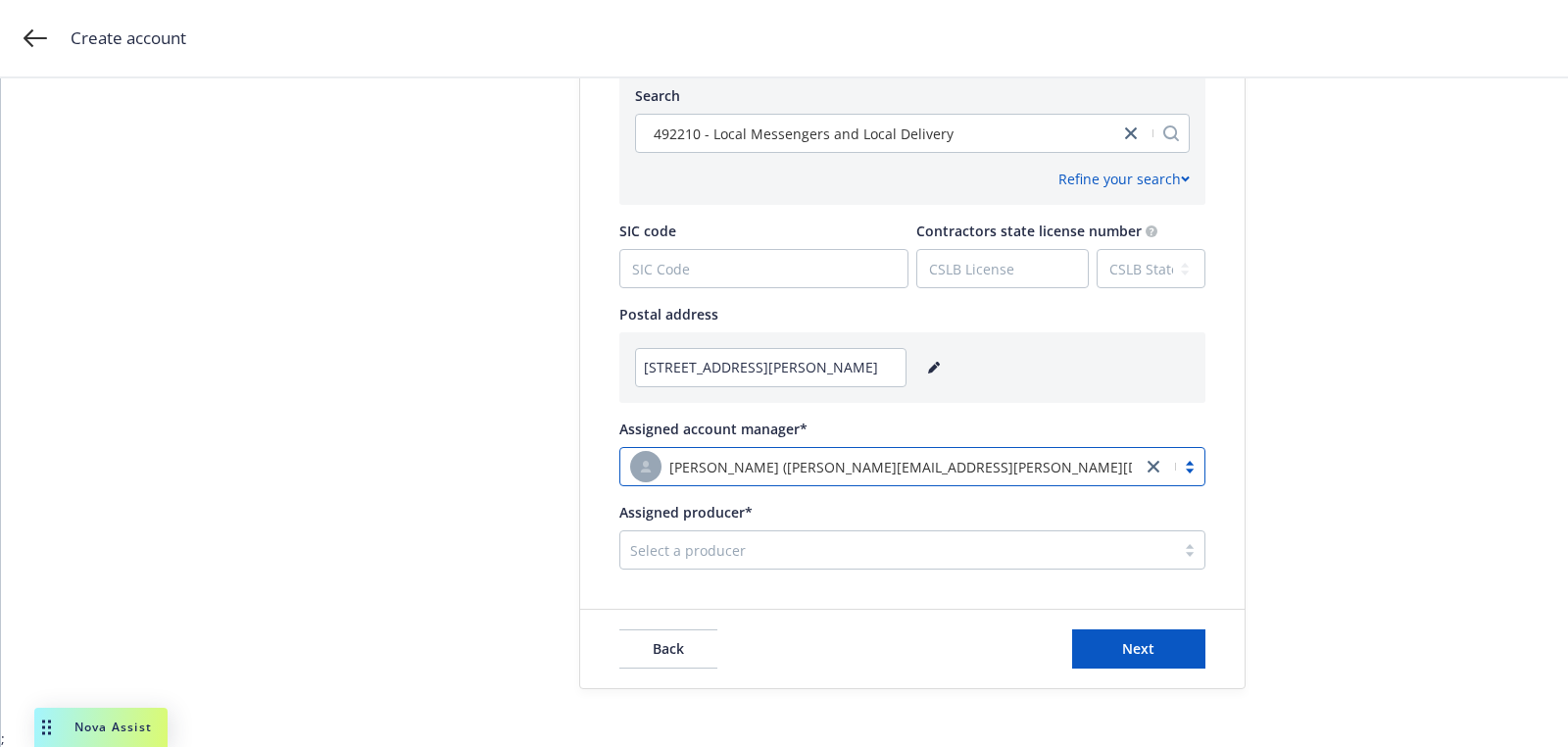
click at [866, 536] on div "Select a producer" at bounding box center [897, 550] width 555 height 31
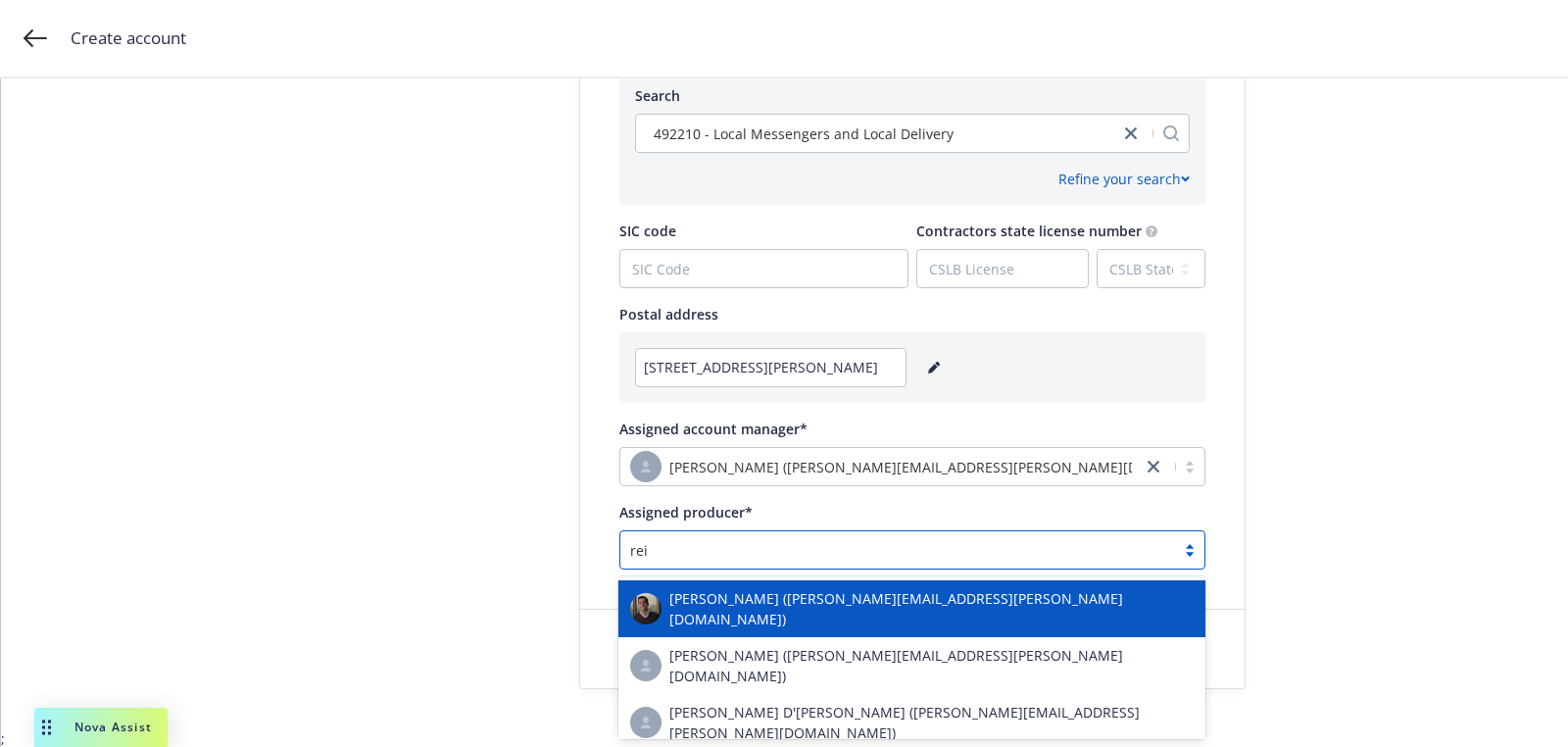
type input "[PERSON_NAME]"
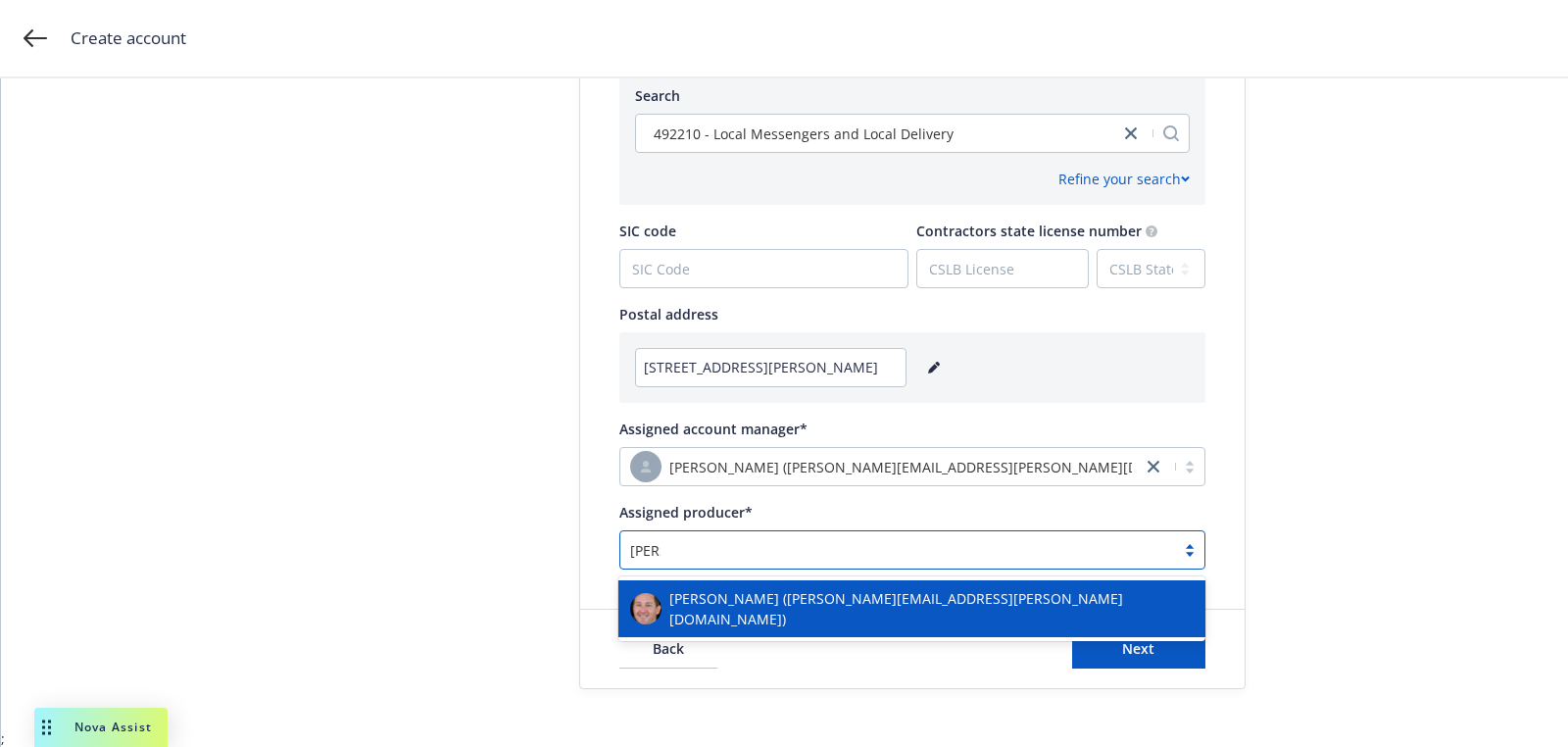
click at [832, 621] on div "[PERSON_NAME] ([PERSON_NAME][EMAIL_ADDRESS][PERSON_NAME][DOMAIN_NAME])" at bounding box center [912, 609] width 587 height 57
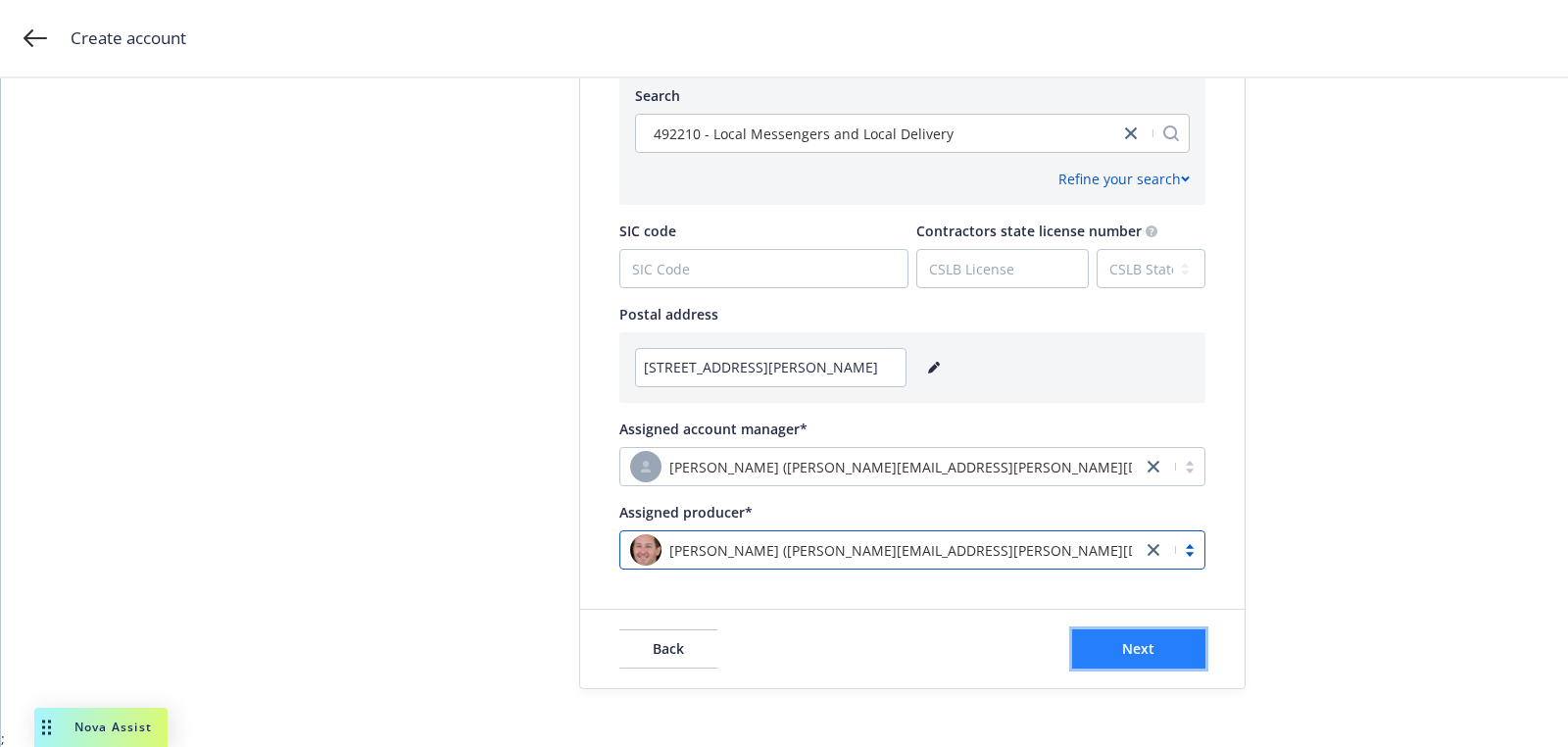
click at [1080, 657] on button "Next" at bounding box center [1139, 649] width 134 height 39
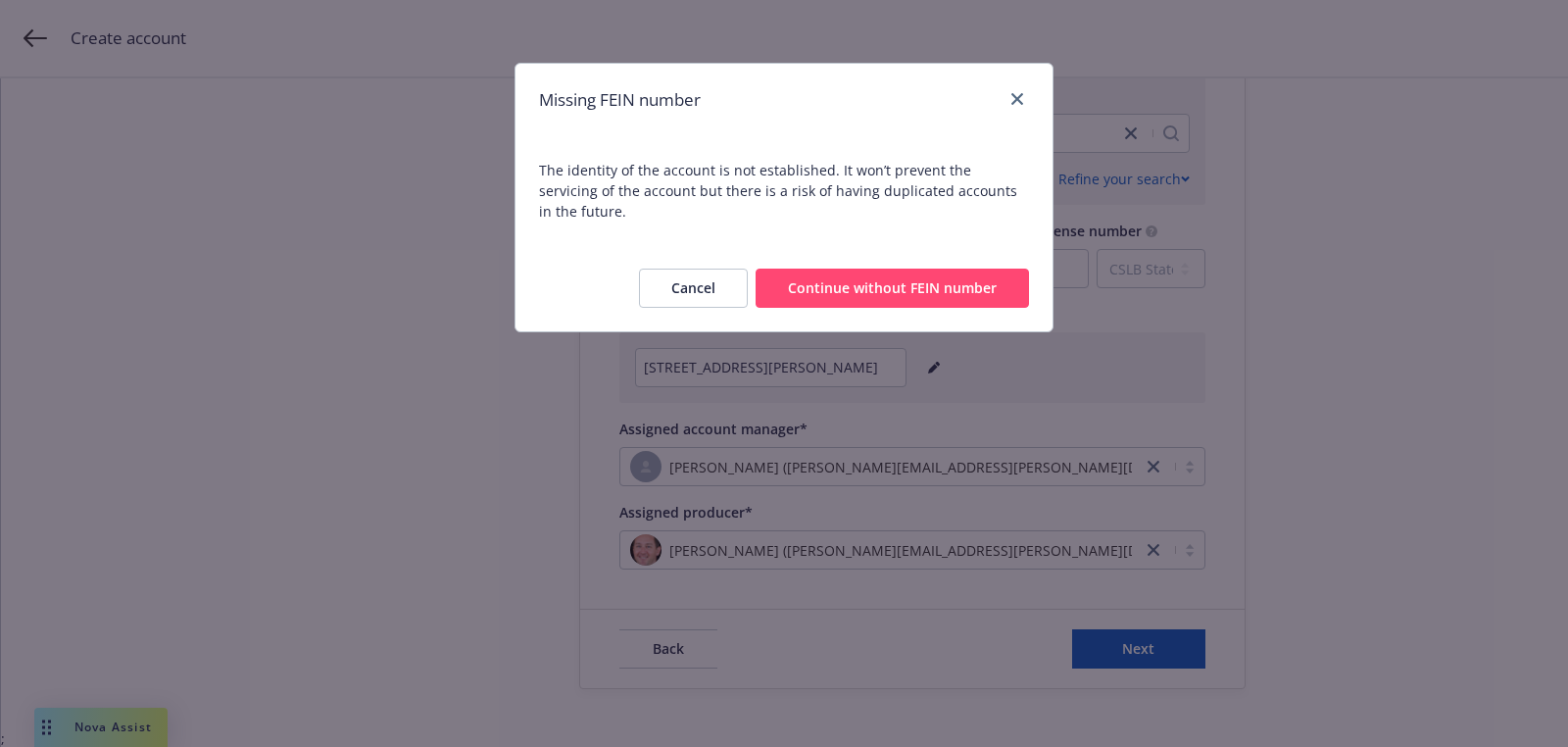
click at [853, 269] on button "Continue without FEIN number" at bounding box center [892, 289] width 274 height 39
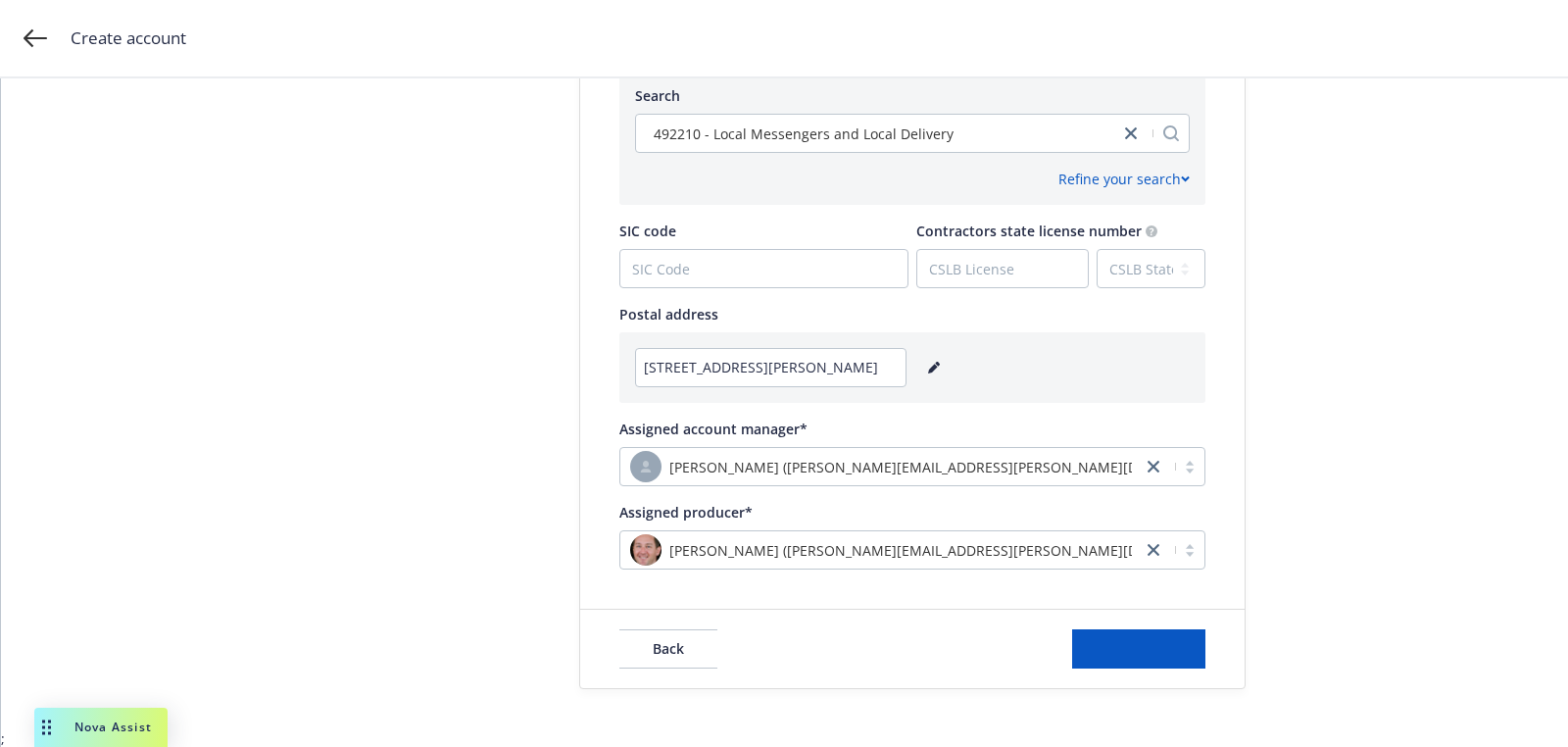
scroll to position [0, 0]
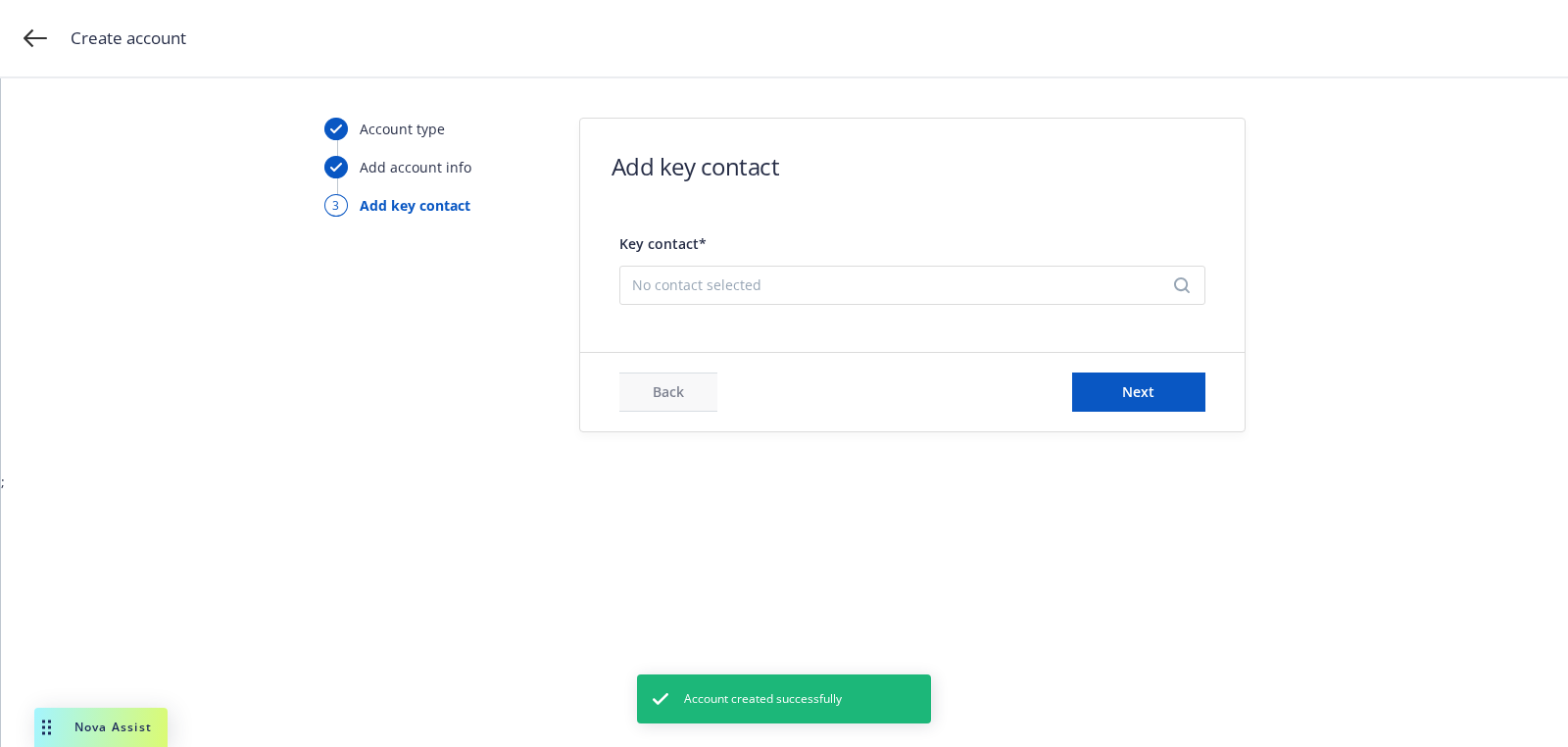
click at [730, 301] on div "No contact selected" at bounding box center [912, 286] width 586 height 39
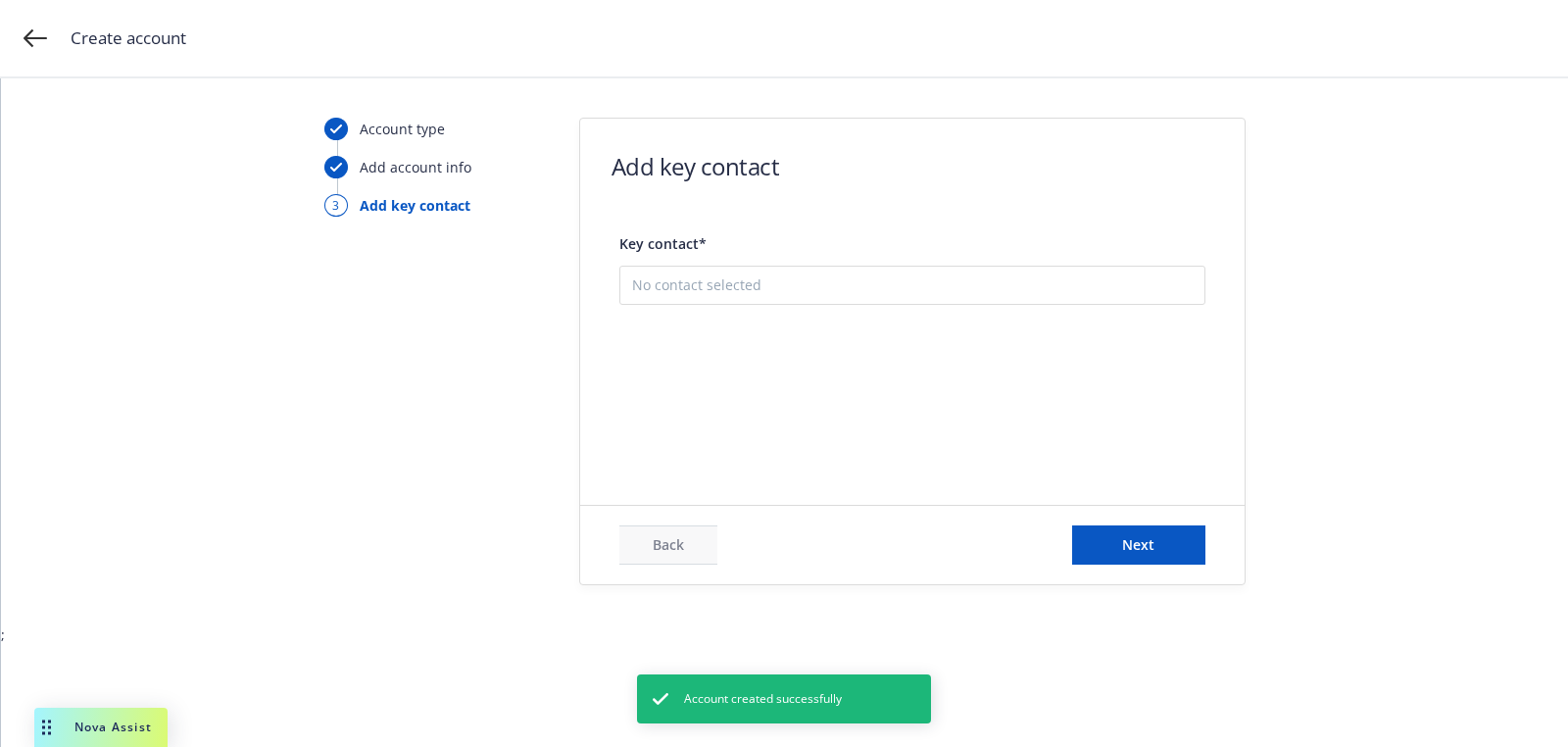
click at [772, 392] on button "Add new contact" at bounding box center [912, 384] width 561 height 39
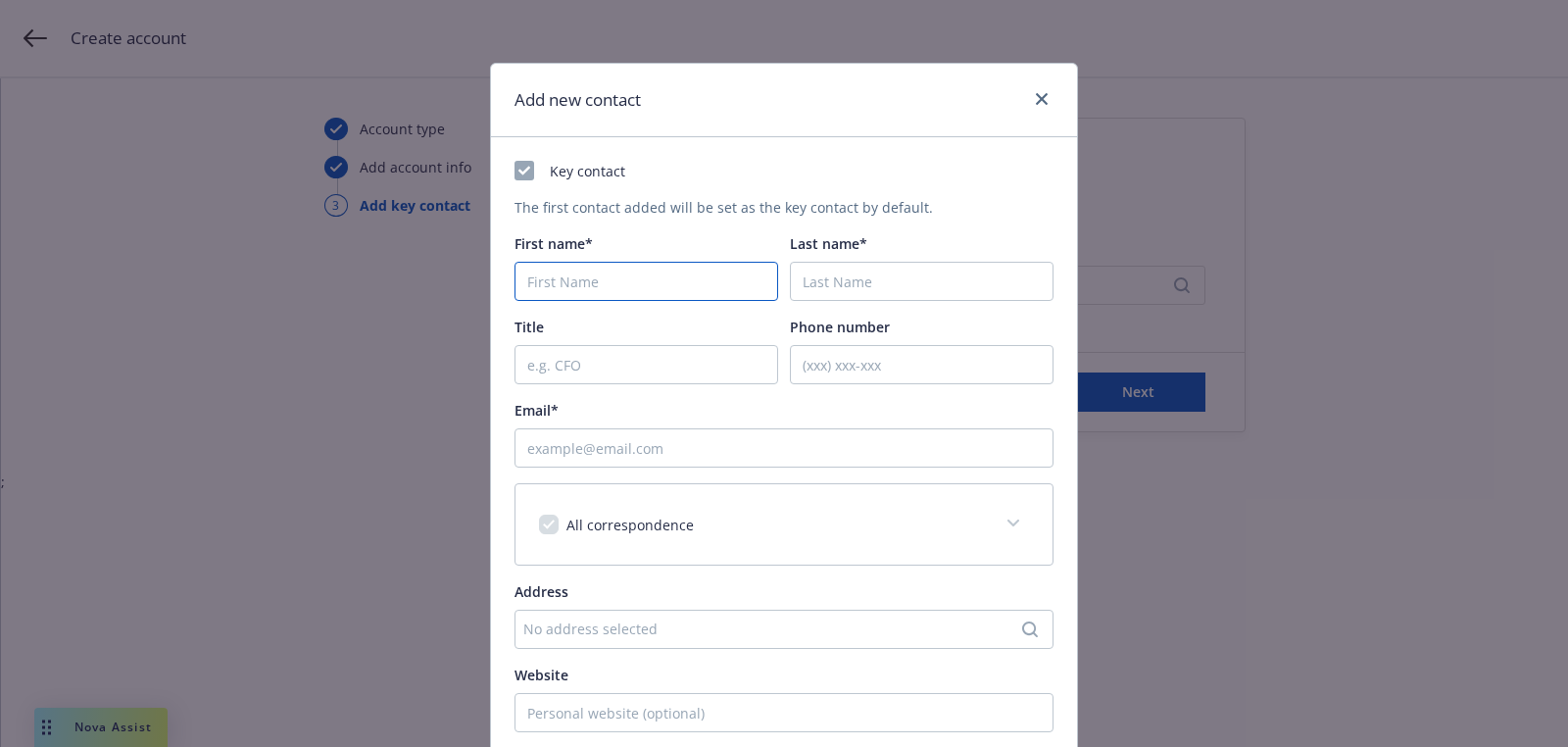
click at [676, 290] on input "First name*" at bounding box center [646, 282] width 264 height 39
paste input "Bharat"
type input "Bharat"
paste input "[PERSON_NAME]"
type input "[PERSON_NAME]"
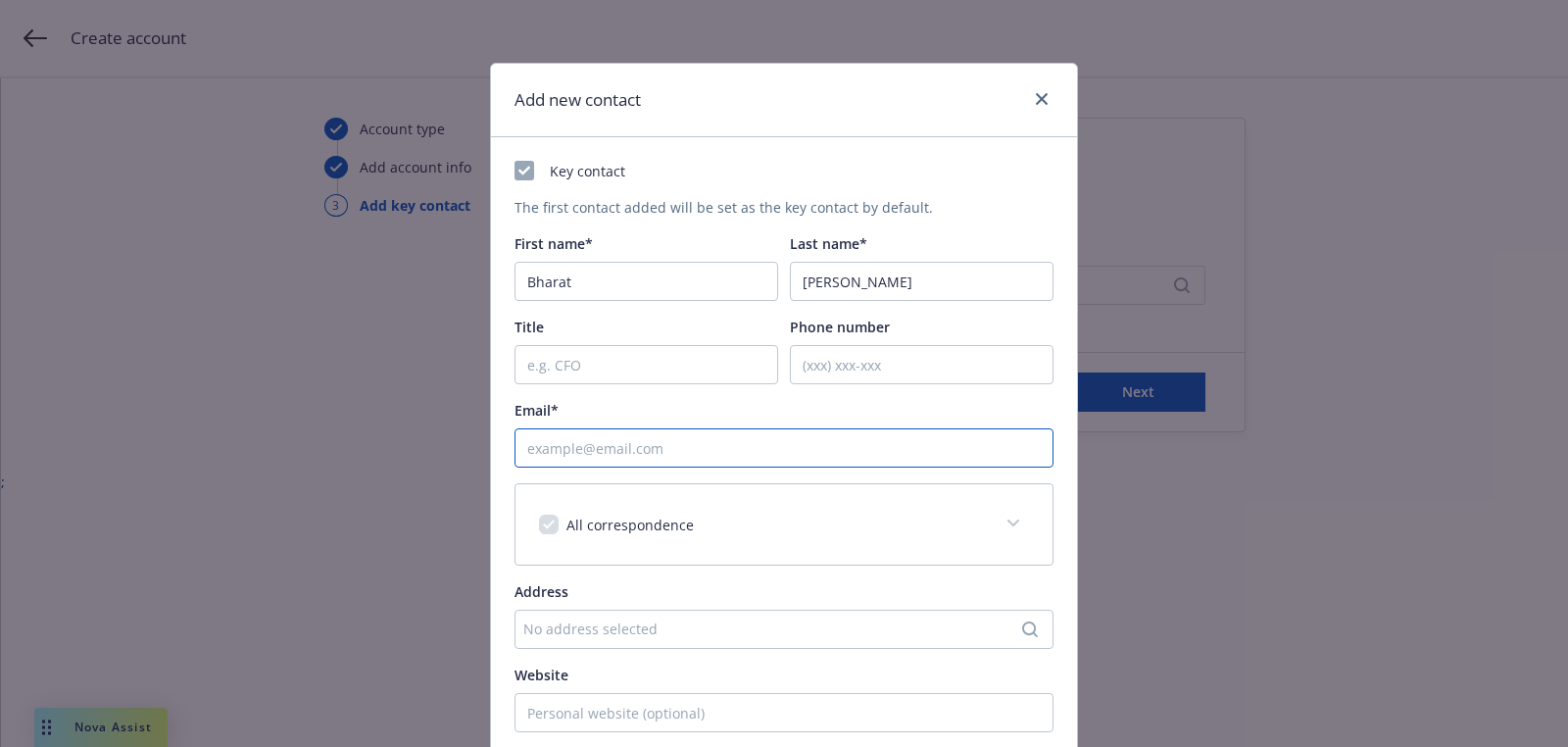
click at [601, 439] on input "Email*" at bounding box center [784, 448] width 539 height 39
paste input "[PERSON_NAME][EMAIL_ADDRESS][DOMAIN_NAME]"
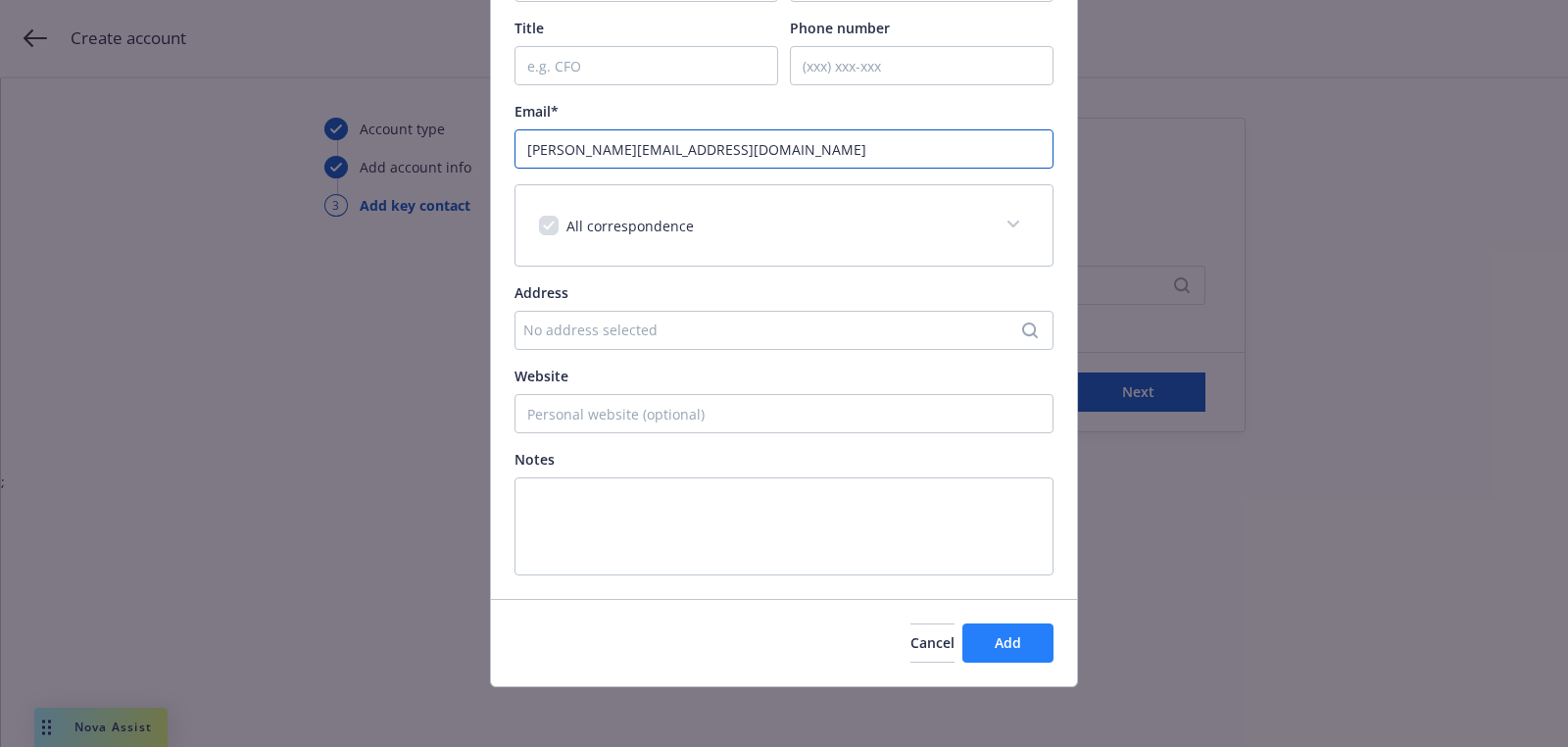
type input "[PERSON_NAME][EMAIL_ADDRESS][DOMAIN_NAME]"
click at [973, 646] on button "Add" at bounding box center [1007, 643] width 91 height 39
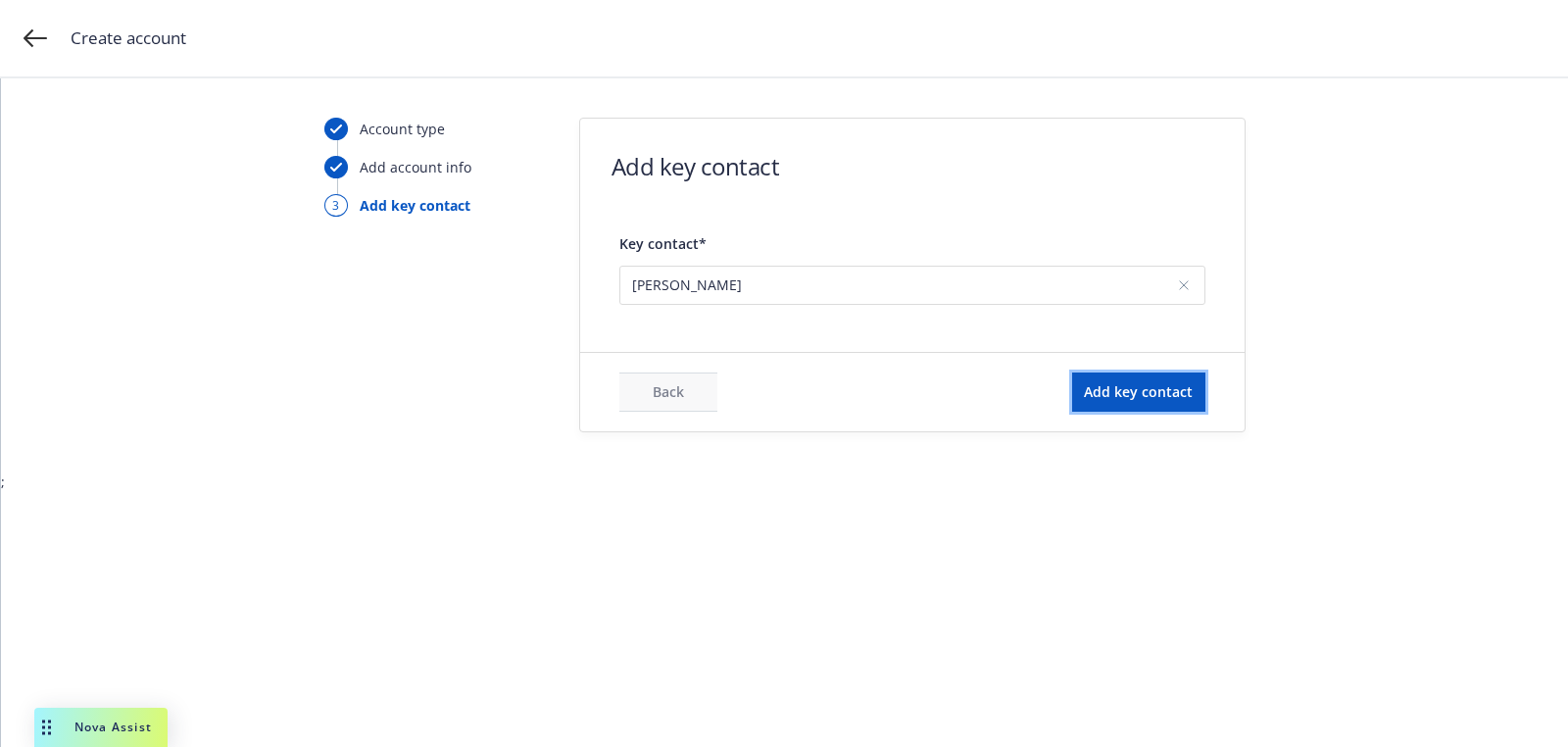
click at [1101, 384] on span "Add key contact" at bounding box center [1138, 391] width 109 height 19
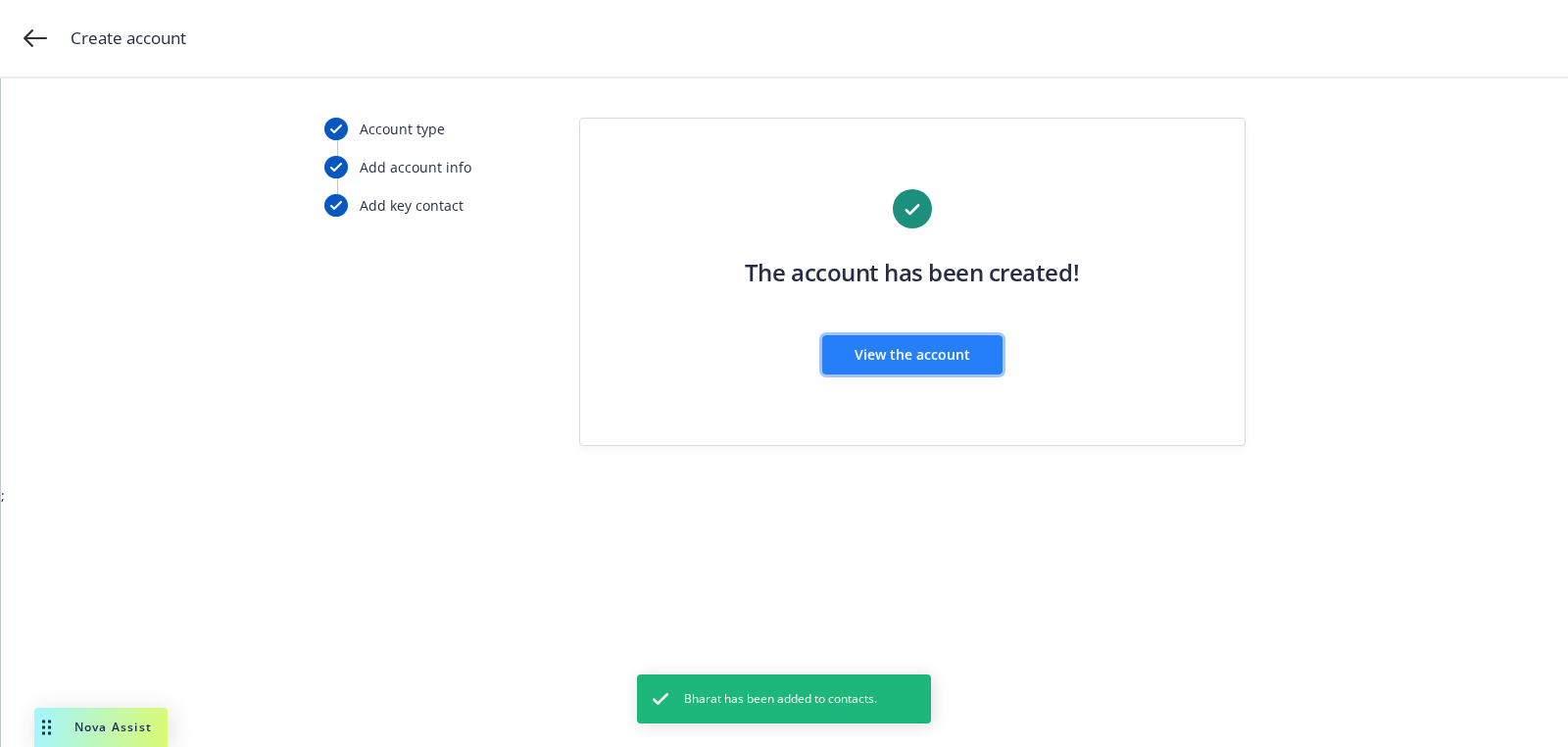
click at [892, 357] on span "View the account" at bounding box center [912, 353] width 116 height 19
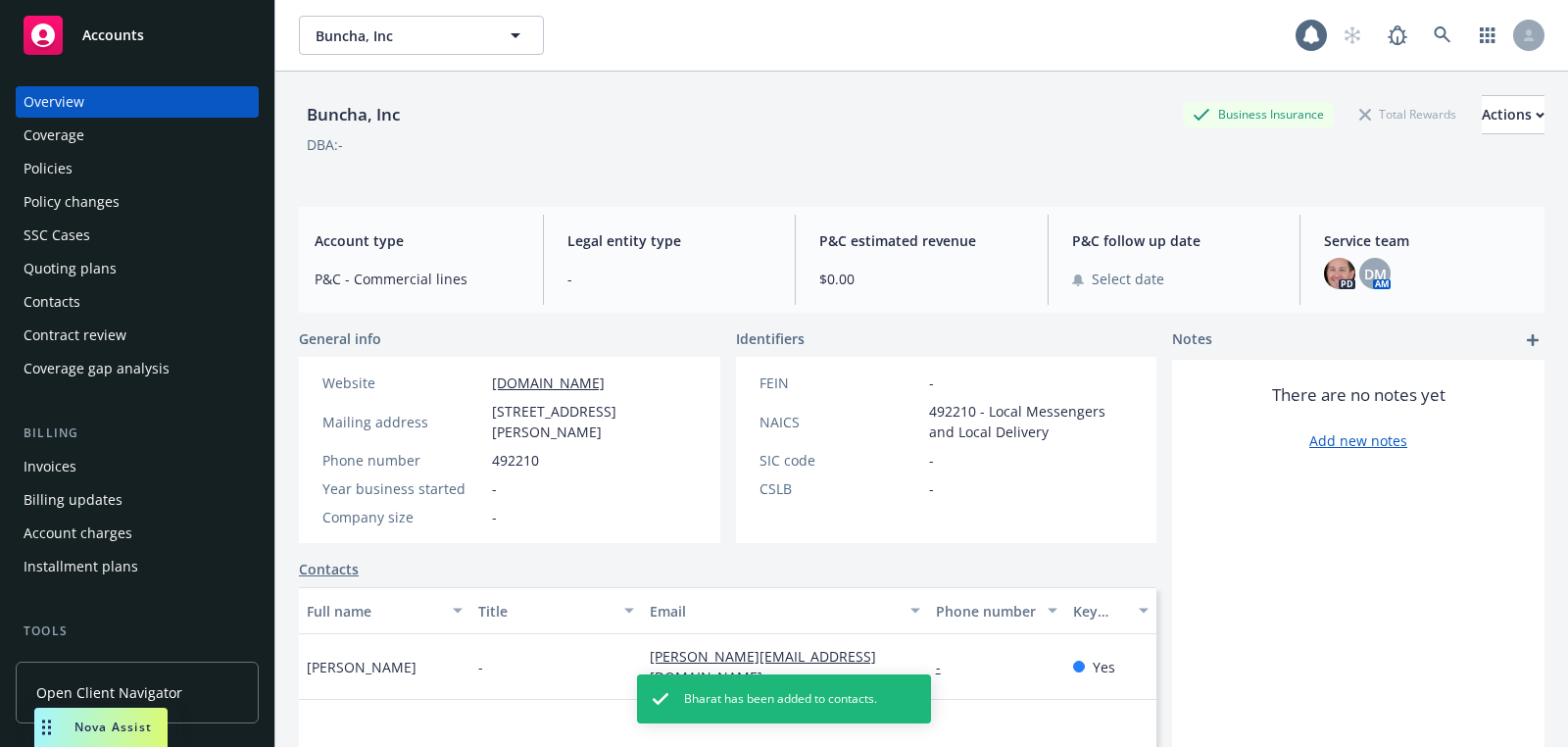
click at [124, 264] on div "Quoting plans" at bounding box center [137, 269] width 228 height 31
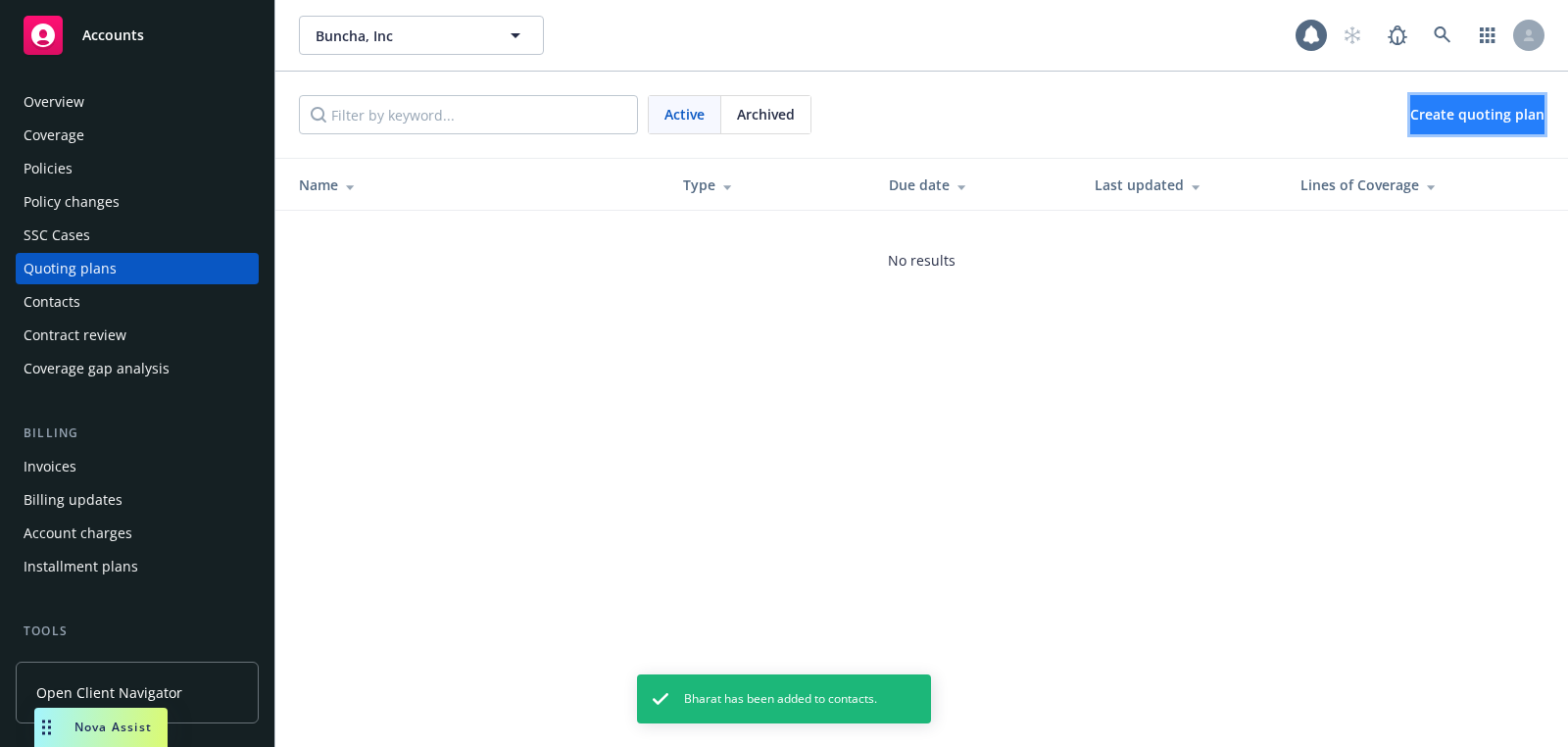
click at [1425, 125] on link "Create quoting plan" at bounding box center [1477, 115] width 135 height 39
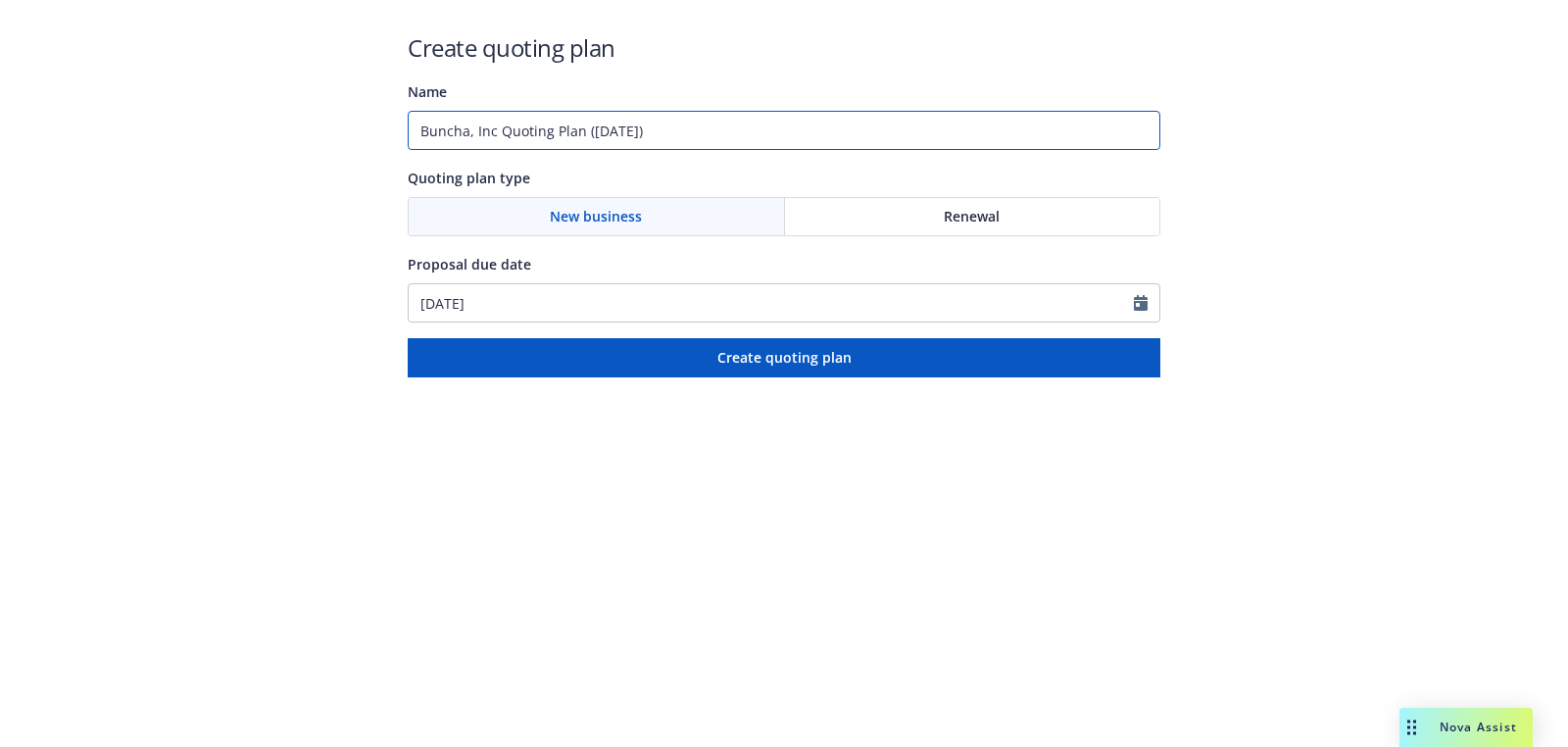
click at [750, 118] on input "Buncha, Inc Quoting Plan ([DATE])" at bounding box center [784, 131] width 753 height 39
type input "[DATE]"
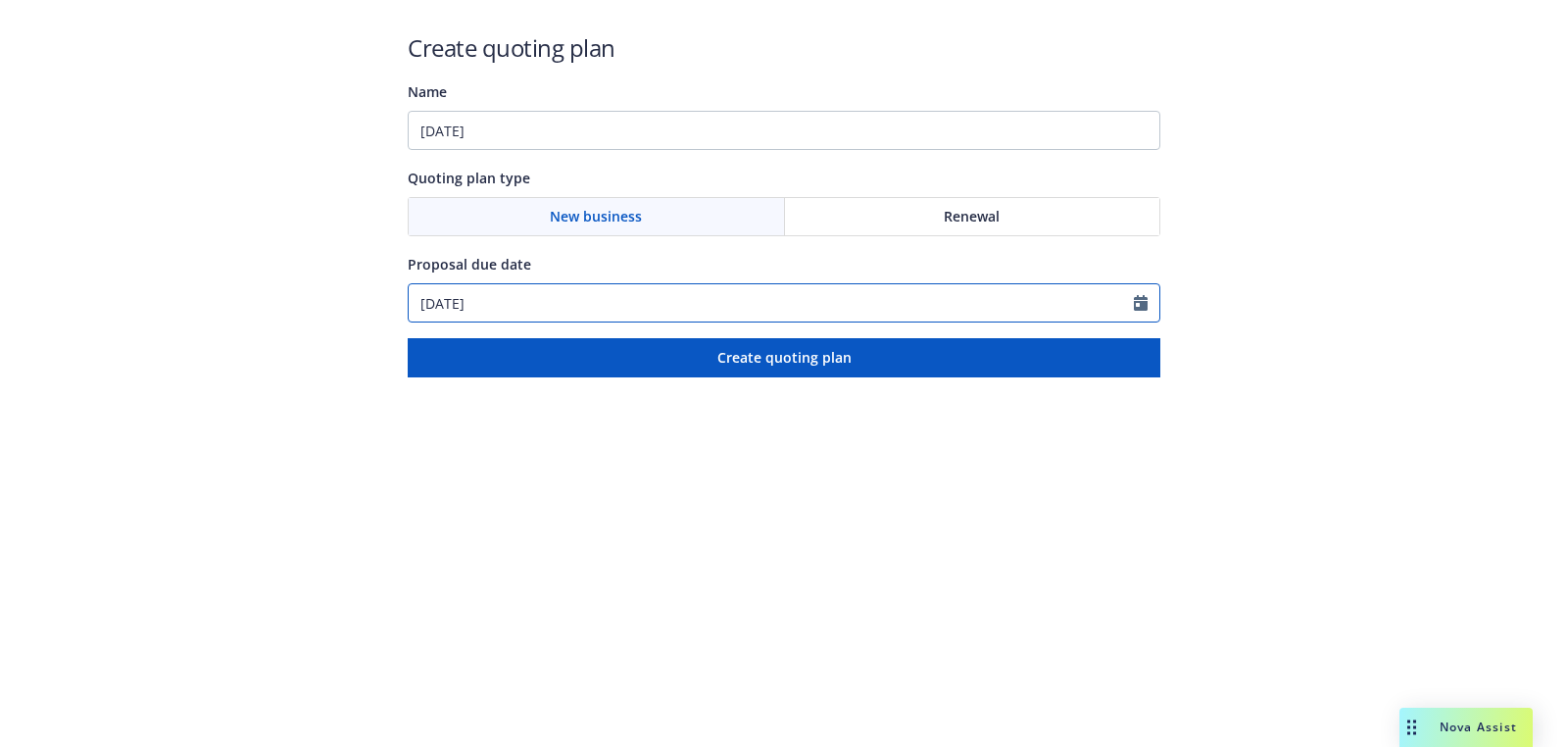
click at [526, 305] on input "[DATE]" at bounding box center [771, 302] width 726 height 37
select select "9"
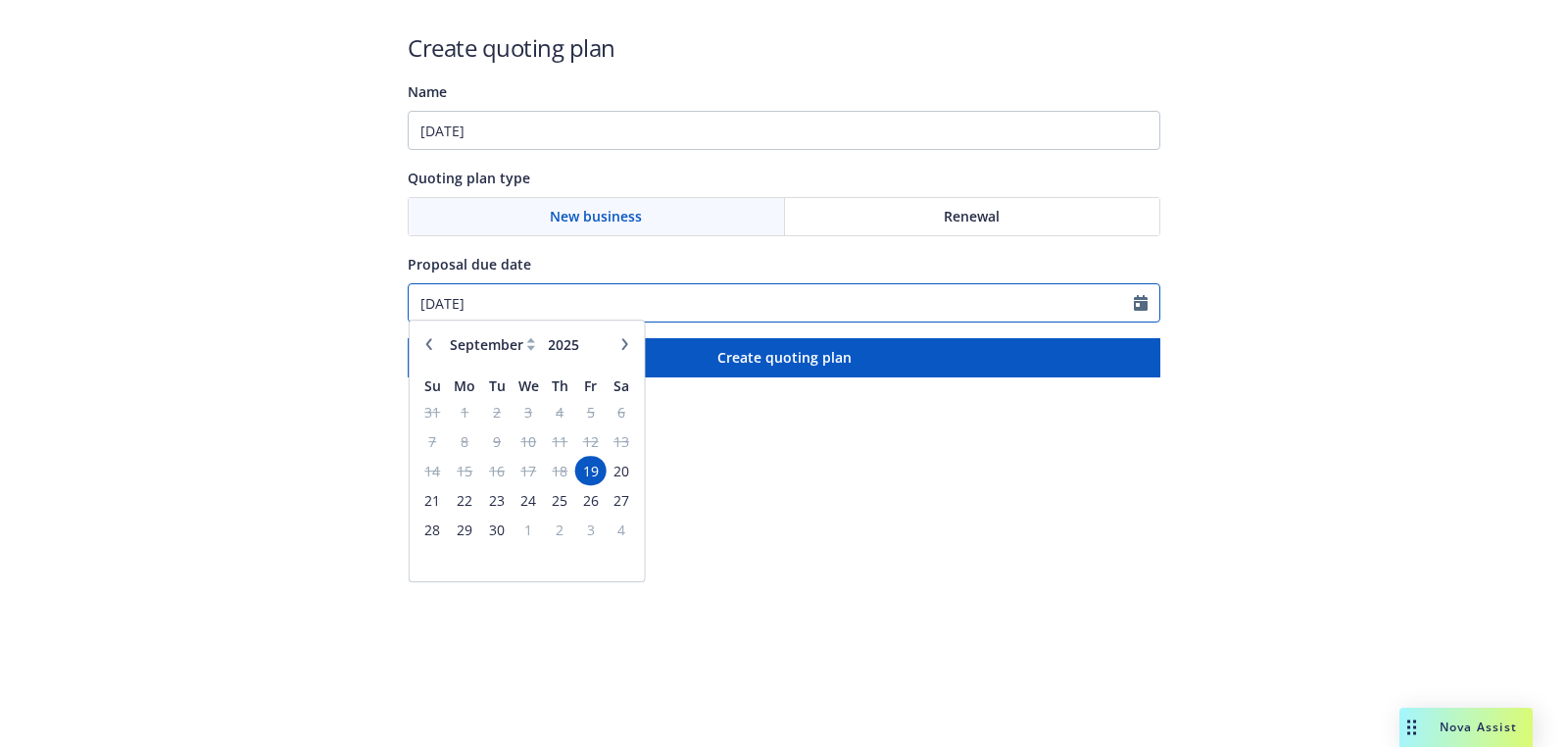
paste input "[DATE]"
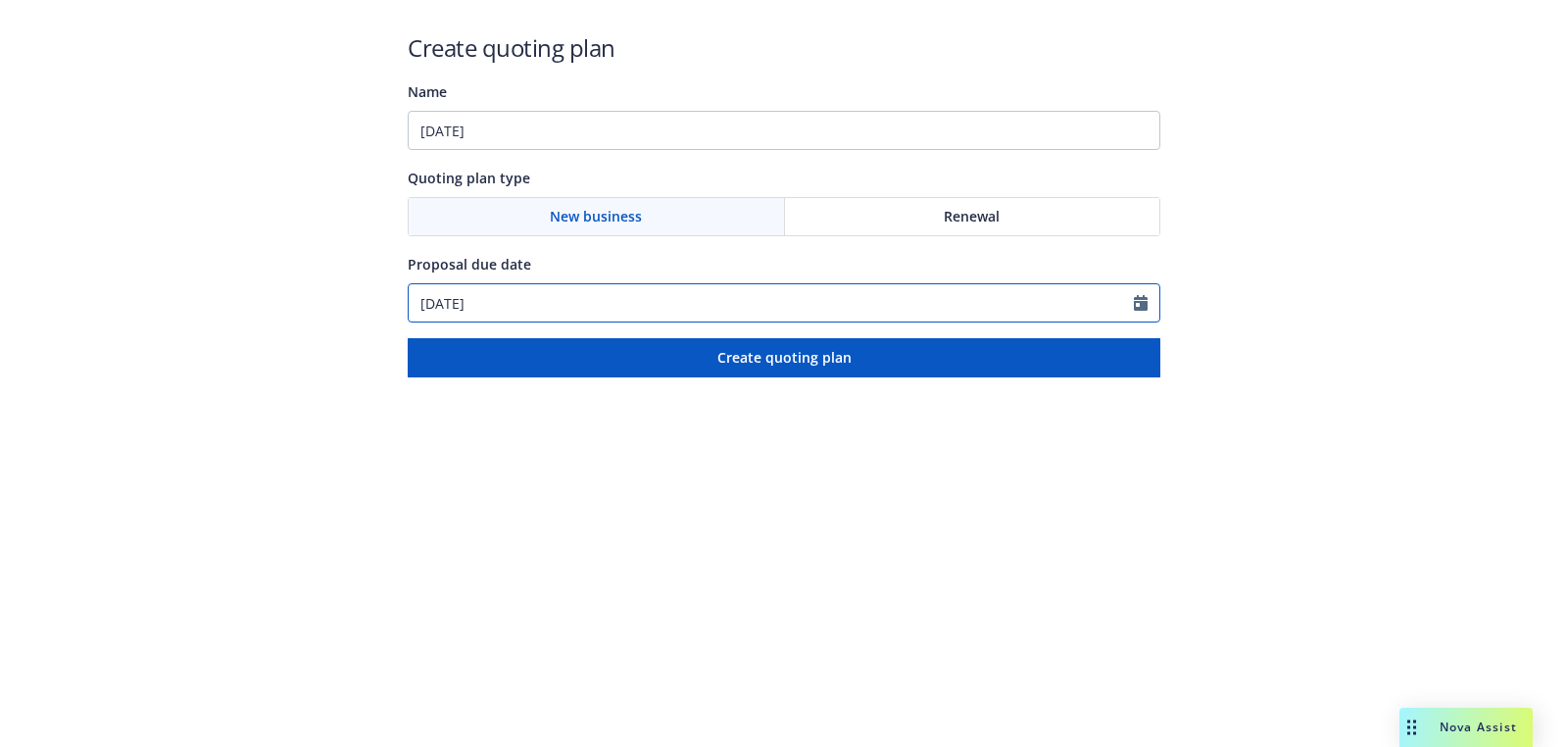
type input "[DATE]"
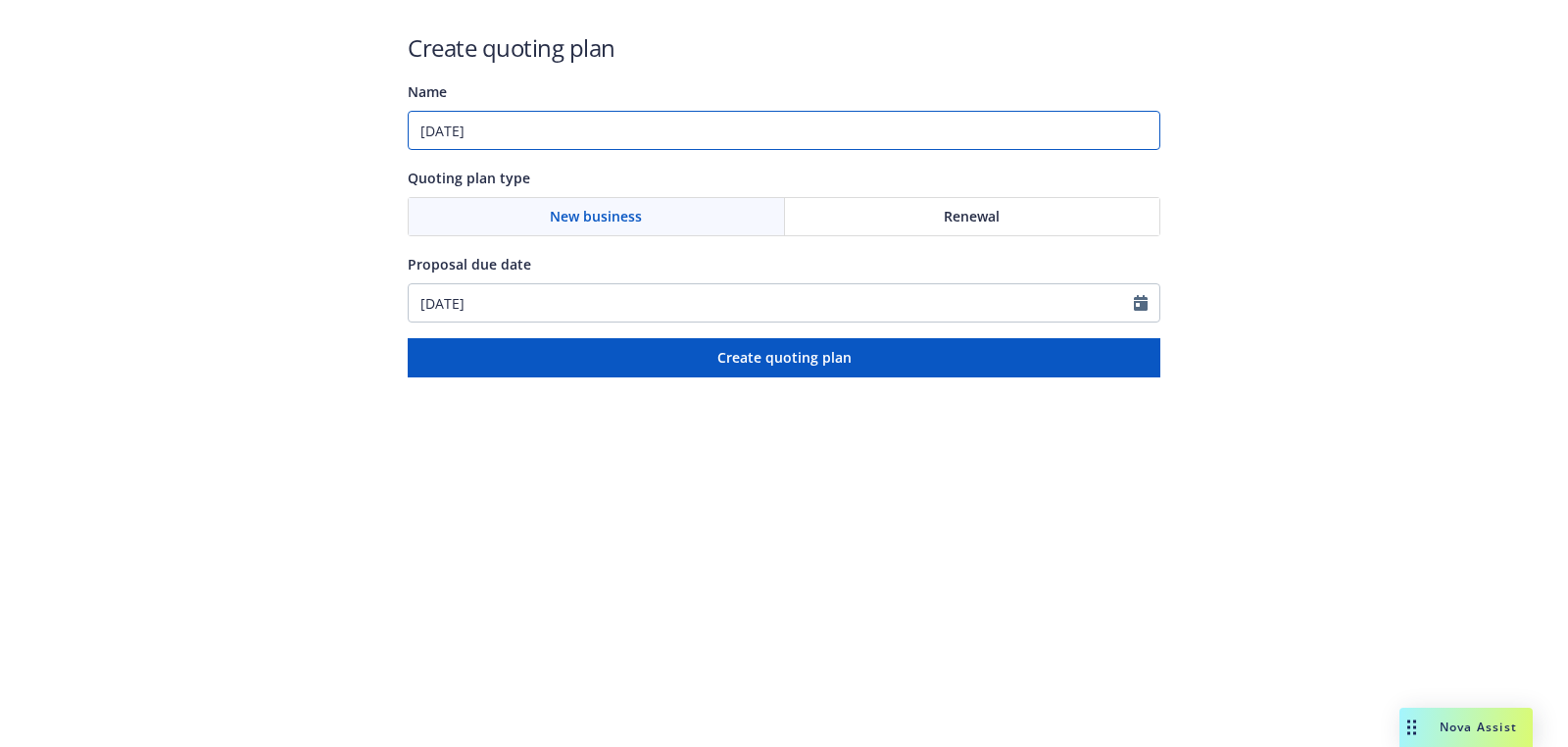
click at [615, 140] on input "[DATE]" at bounding box center [784, 131] width 753 height 39
paste input "Commercial Package;Commercial Auto"
drag, startPoint x: 638, startPoint y: 138, endPoint x: 905, endPoint y: 217, distance: 278.4
click at [648, 142] on input "[DATE]: Commercial Package;Commercial Auto" at bounding box center [784, 131] width 753 height 39
click at [644, 130] on input "[DATE]: Commercial Package;Commercial Auto" at bounding box center [784, 131] width 753 height 39
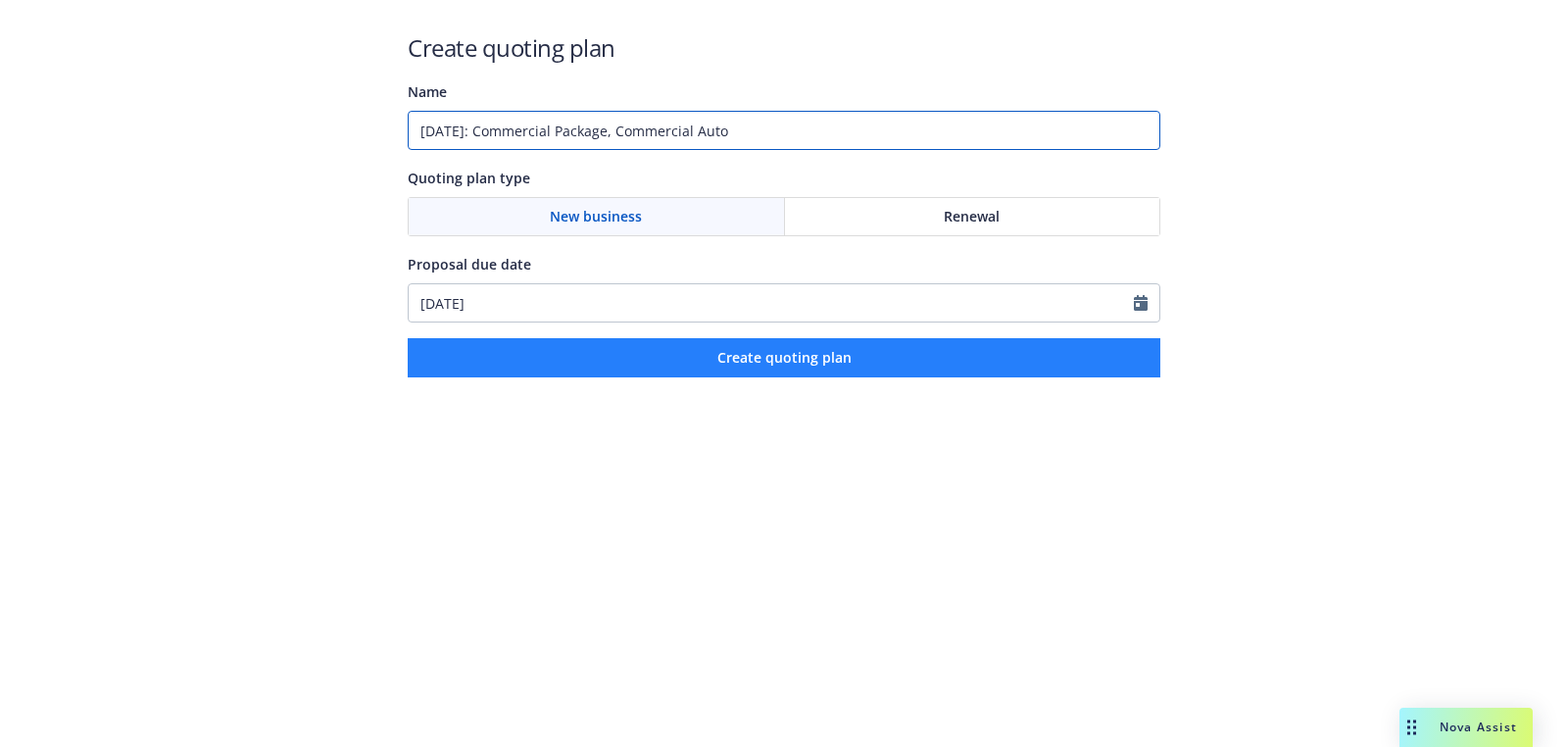
type input "[DATE]: Commercial Package, Commercial Auto"
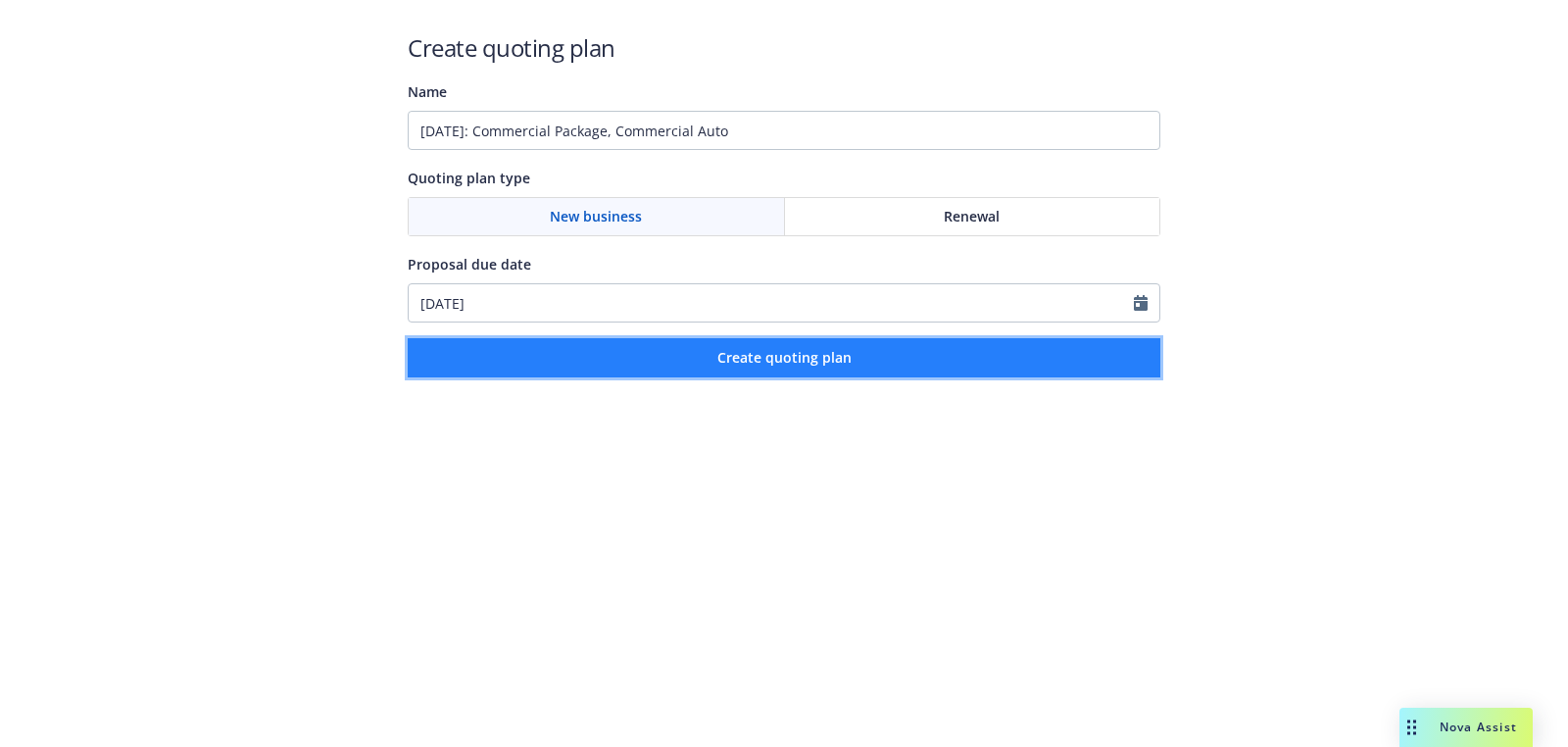
click at [564, 353] on button "Create quoting plan" at bounding box center [784, 357] width 753 height 39
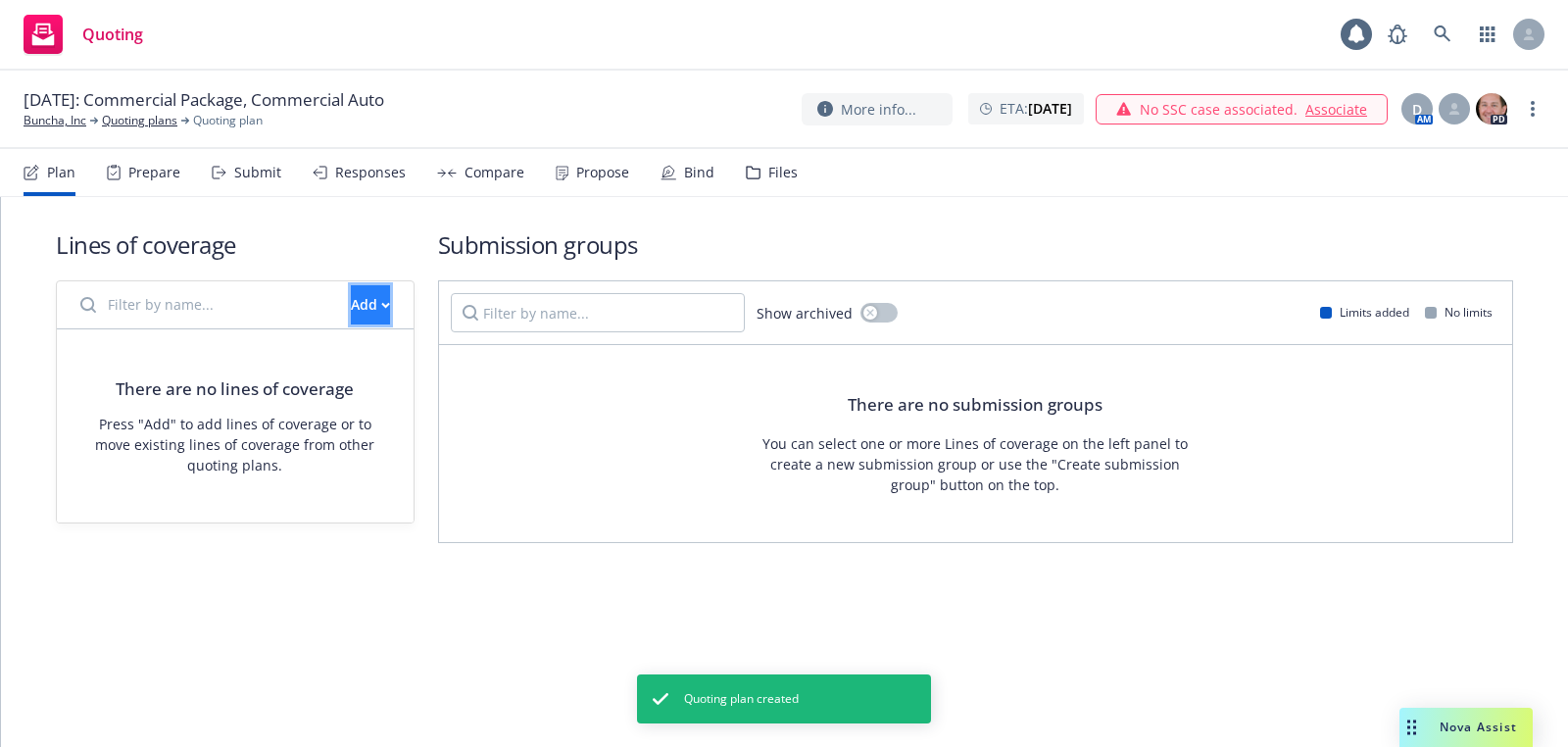
click at [358, 305] on button "Add" at bounding box center [370, 304] width 39 height 39
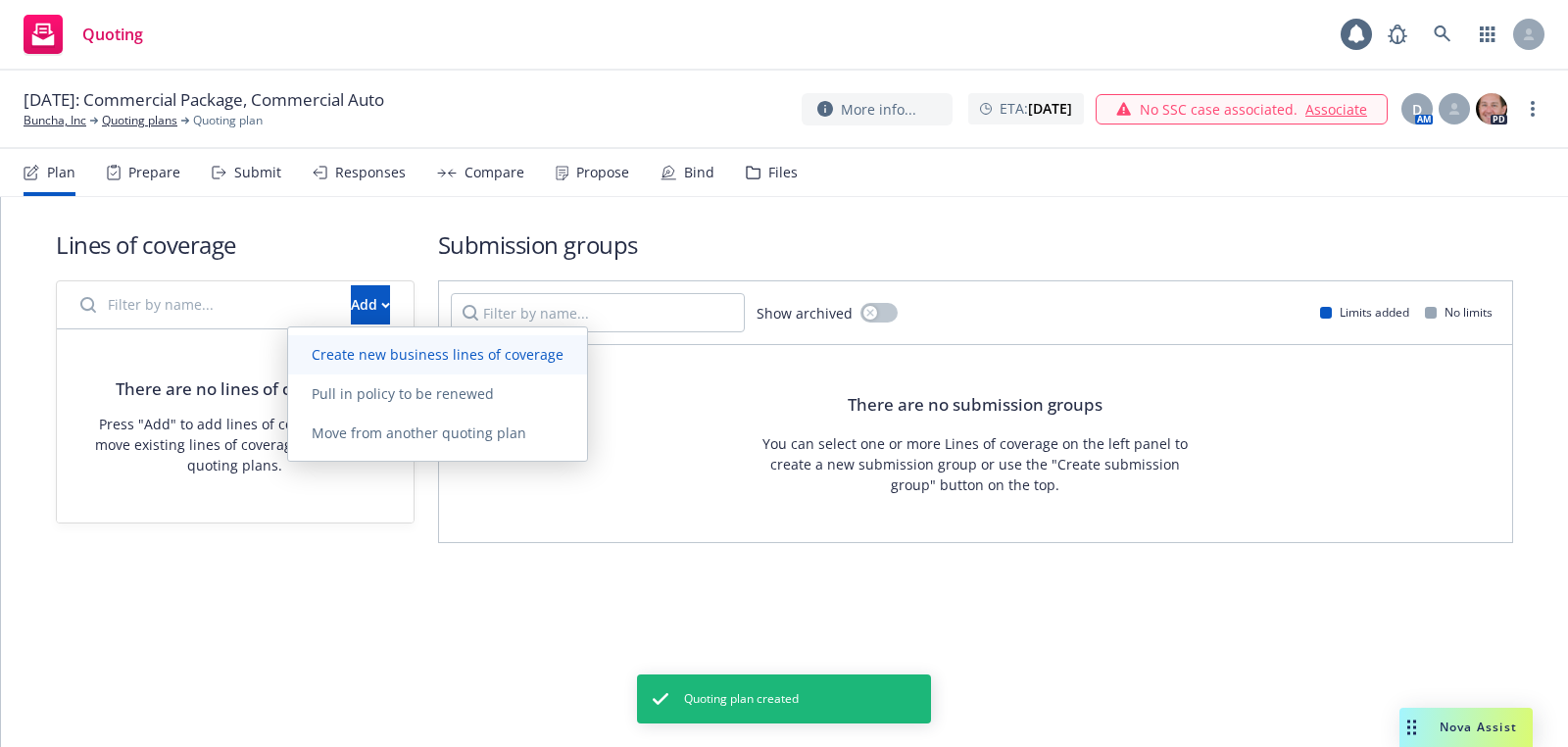
click at [405, 340] on link "Create new business lines of coverage" at bounding box center [437, 354] width 298 height 39
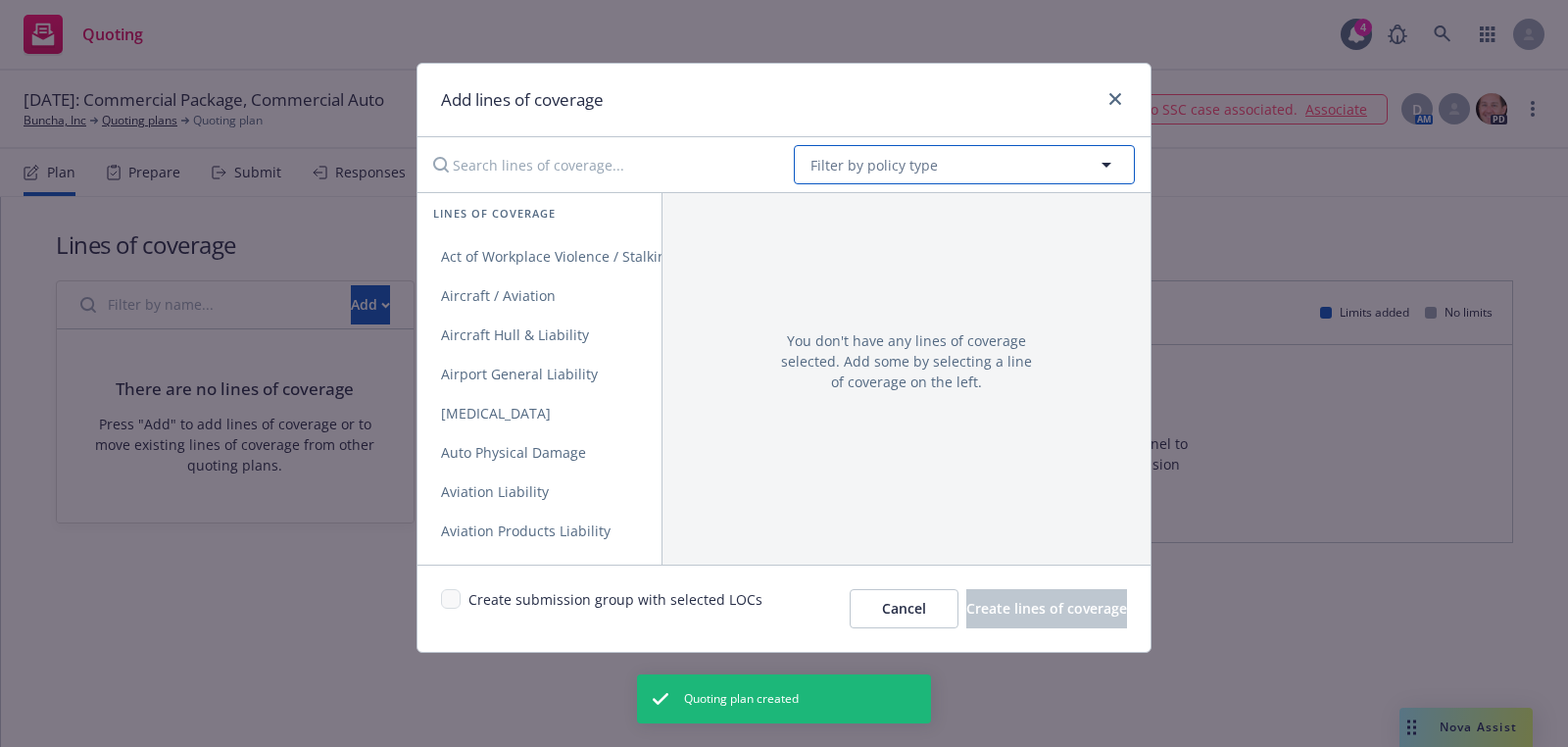
click at [1003, 160] on button "Filter by policy type" at bounding box center [964, 165] width 341 height 39
type input "package"
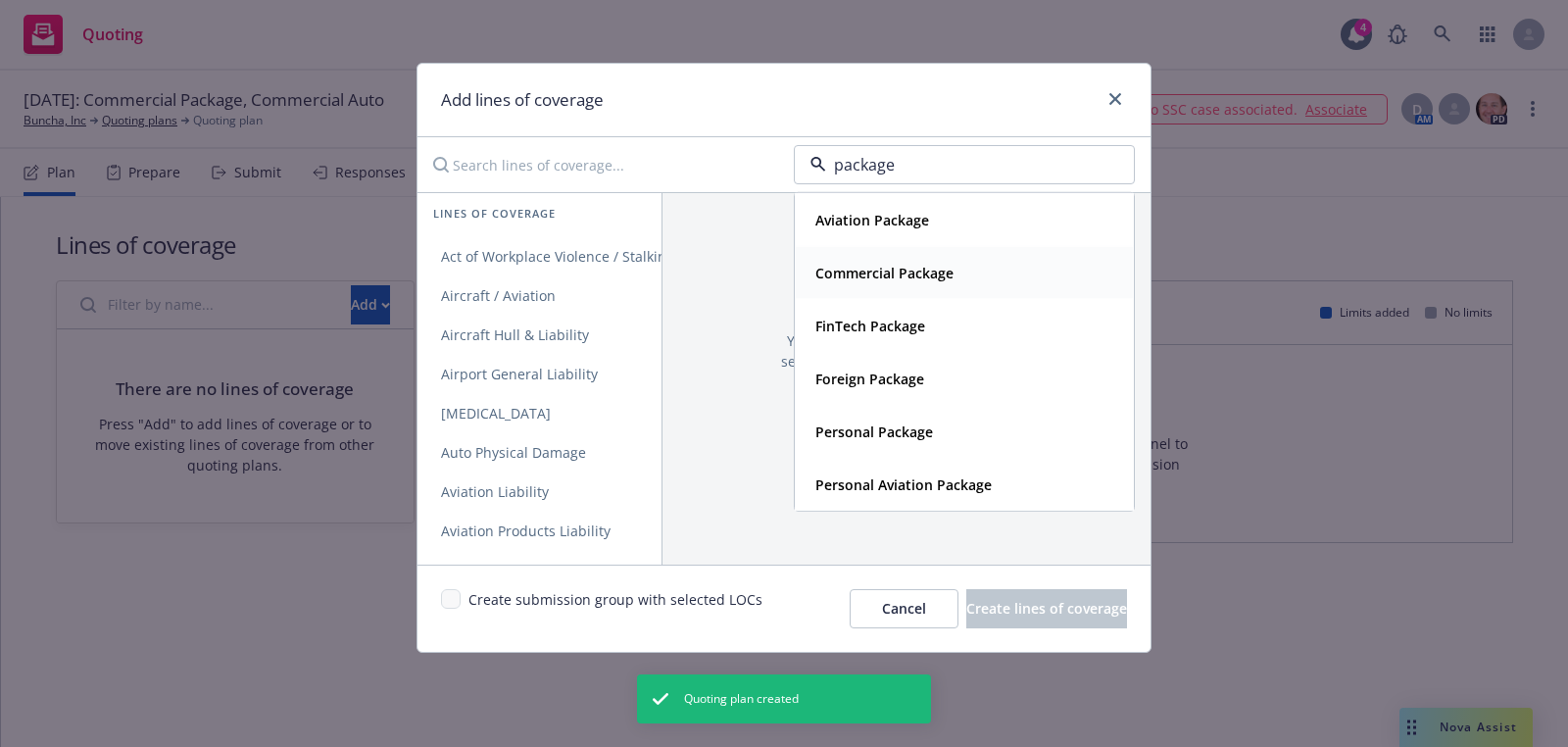
click at [947, 276] on strong "Commercial Package" at bounding box center [885, 273] width 138 height 19
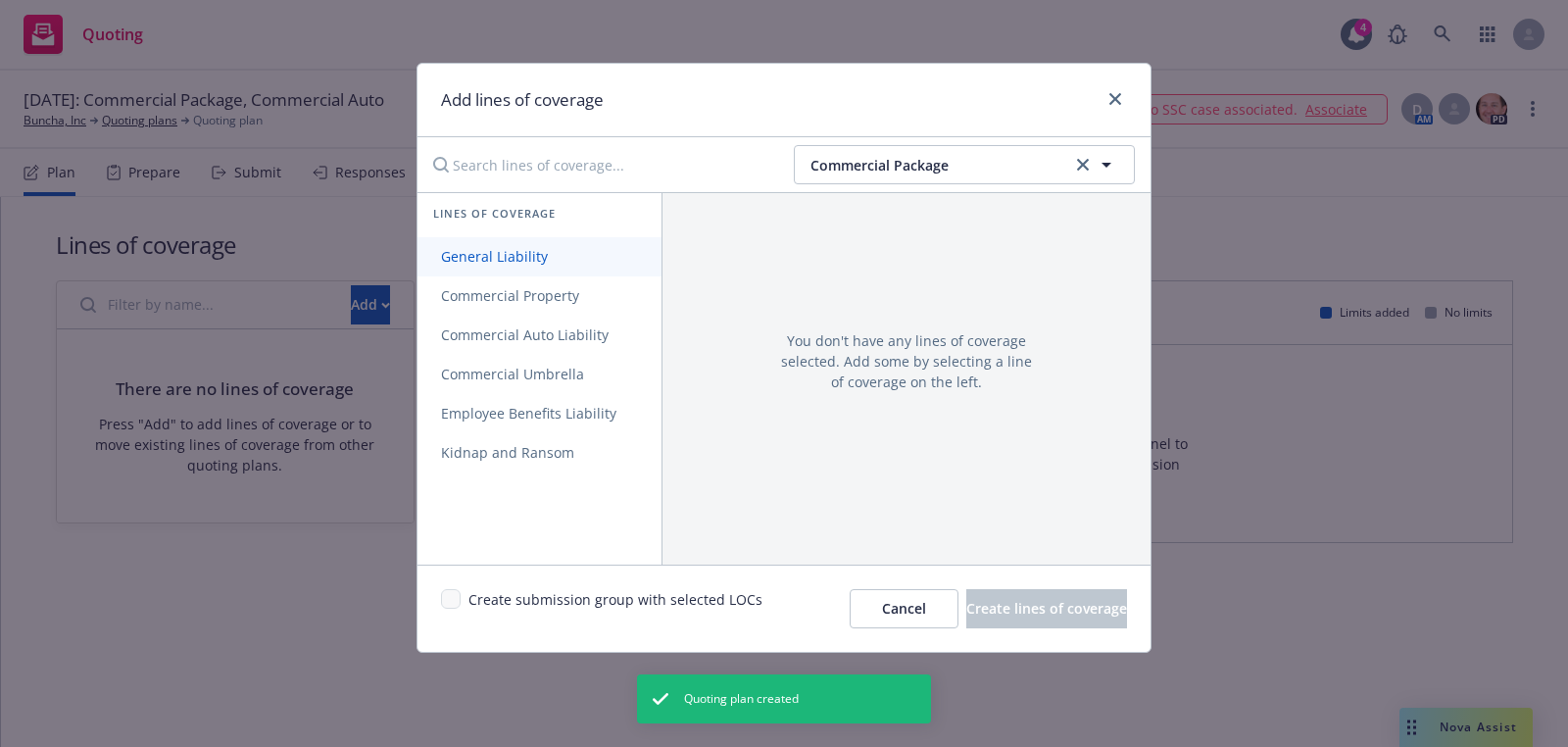
click at [550, 256] on span "General Liability" at bounding box center [494, 256] width 154 height 19
click at [550, 277] on link "Commercial Property" at bounding box center [539, 295] width 244 height 39
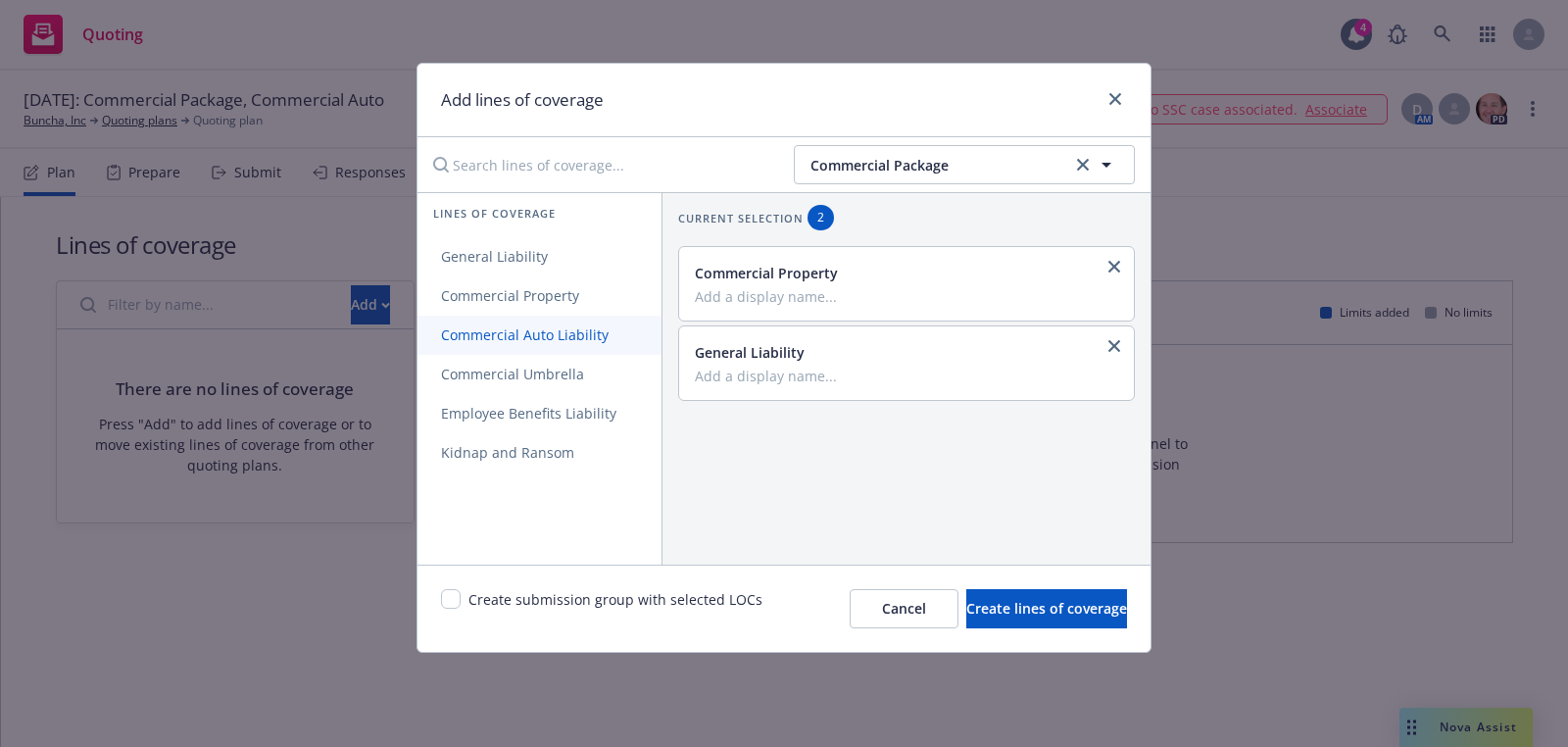
click at [514, 332] on span "Commercial Auto Liability" at bounding box center [524, 334] width 215 height 19
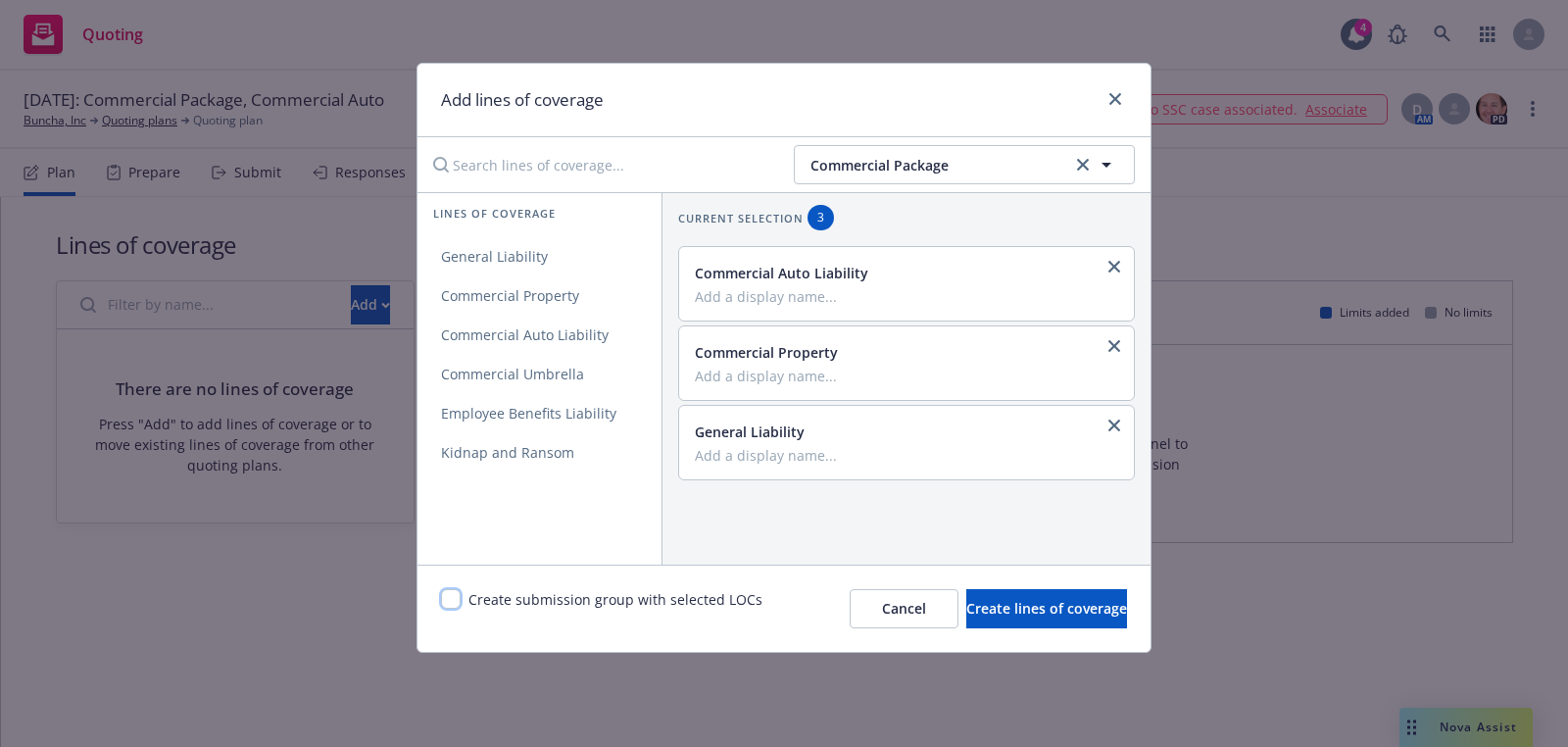
click at [445, 594] on input "checkbox" at bounding box center [451, 599] width 20 height 20
checkbox input "true"
click at [1012, 607] on span "Create lines of coverage" at bounding box center [1047, 608] width 161 height 19
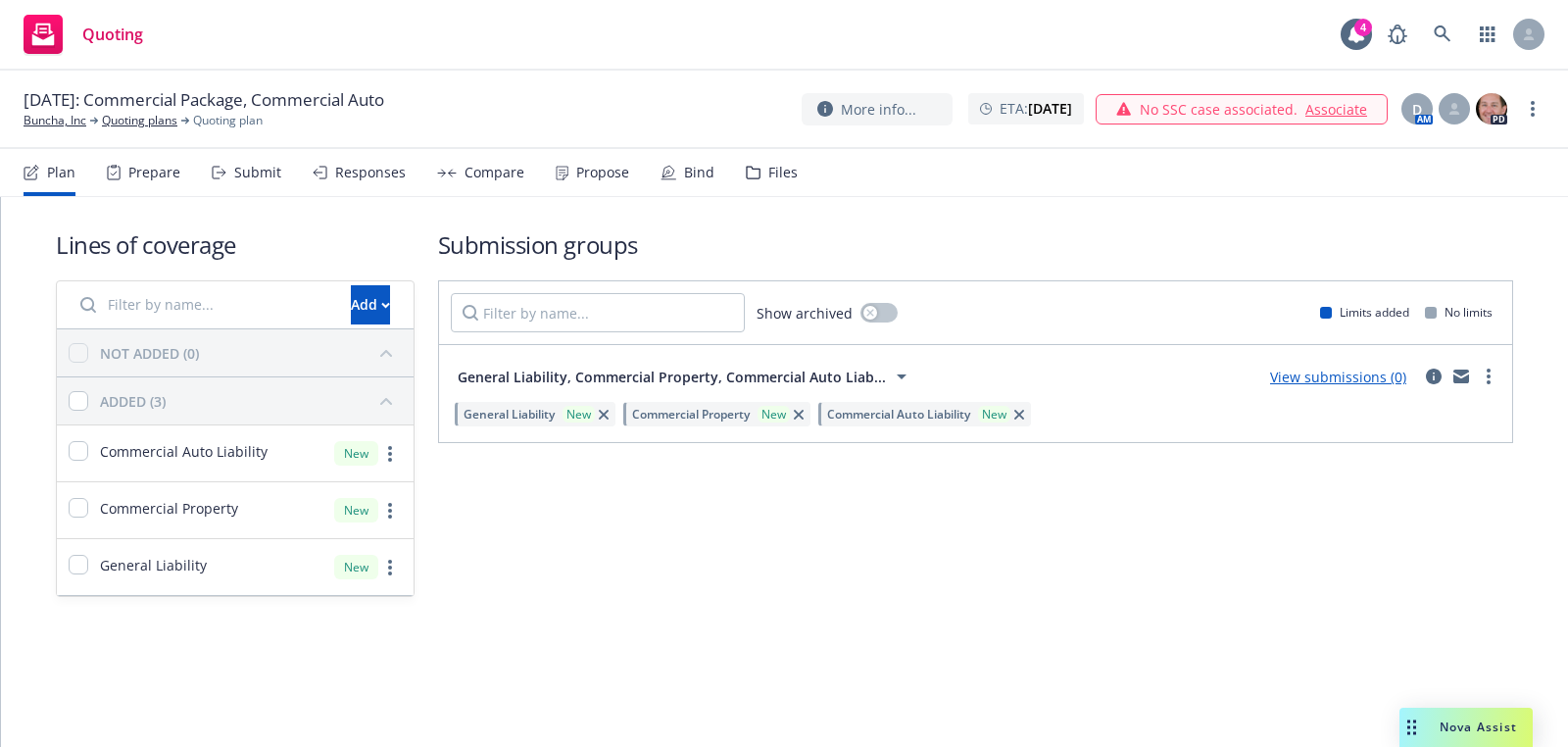
click at [63, 136] on div "02/15/2026: Commercial Package, Commercial Auto Buncha, Inc Quoting plans Quoti…" at bounding box center [784, 110] width 1568 height 79
click at [63, 120] on link "Buncha, Inc" at bounding box center [55, 121] width 63 height 18
